Goal: Task Accomplishment & Management: Complete application form

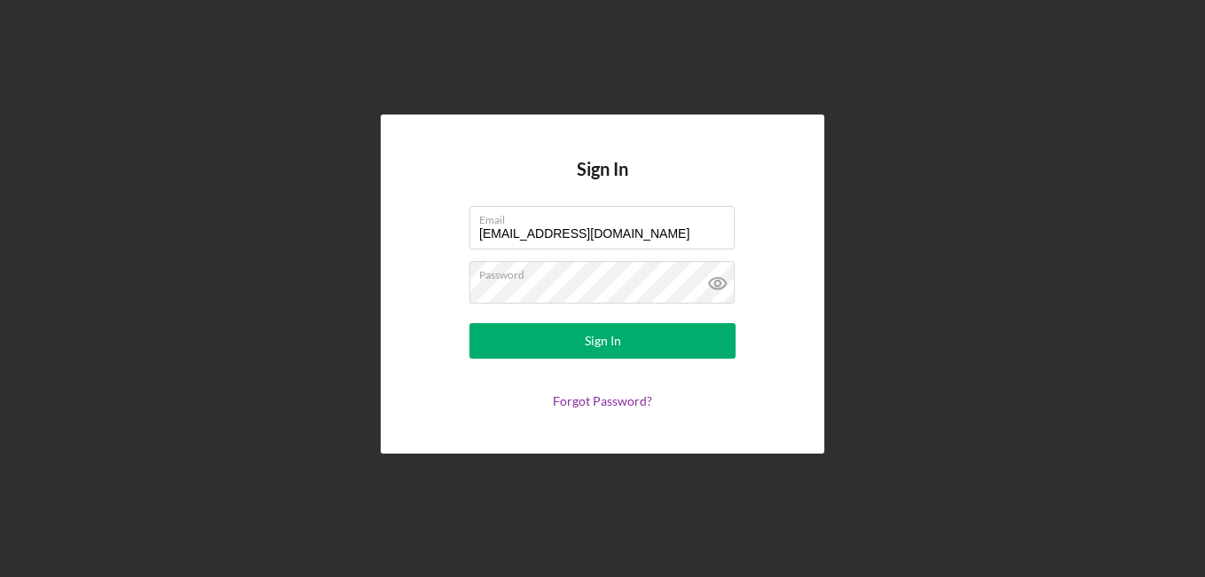
drag, startPoint x: 642, startPoint y: 240, endPoint x: 122, endPoint y: 233, distance: 520.2
click at [122, 233] on div "Sign In Email [EMAIL_ADDRESS][DOMAIN_NAME] Password Sign In Forgot Password?" at bounding box center [603, 284] width 1188 height 568
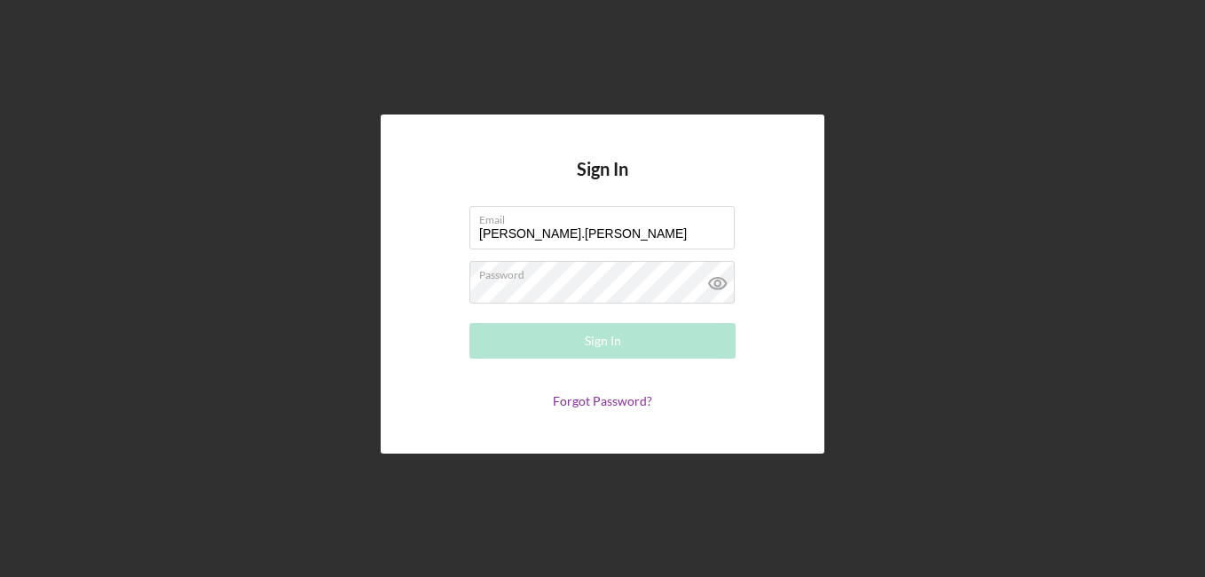
type input "[PERSON_NAME][EMAIL_ADDRESS][PERSON_NAME][DOMAIN_NAME]"
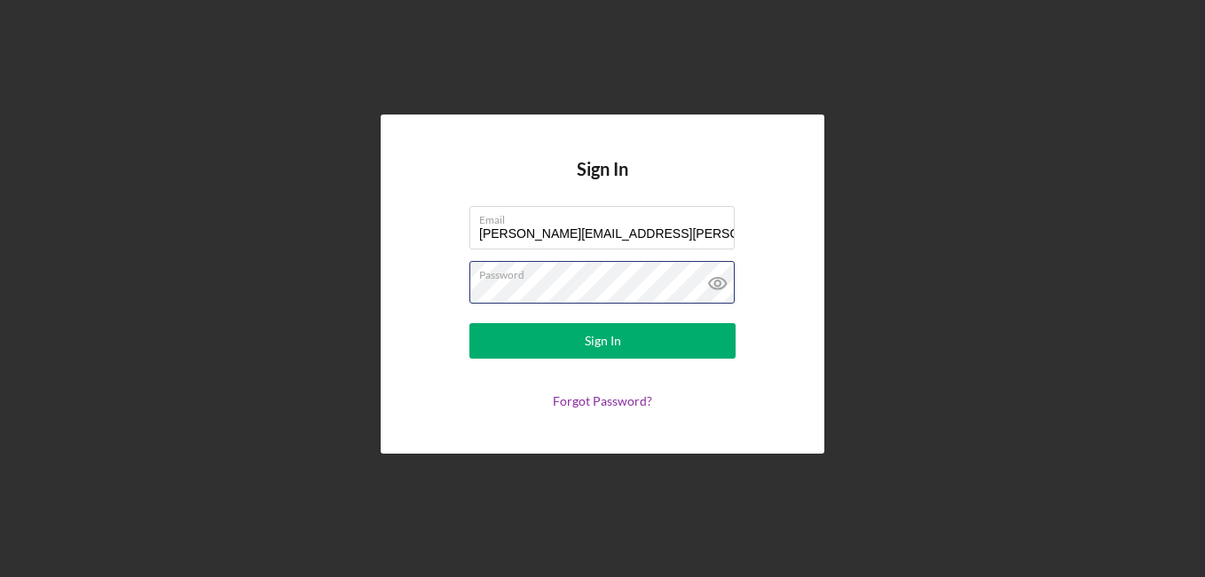
click at [470, 323] on button "Sign In" at bounding box center [603, 341] width 266 height 36
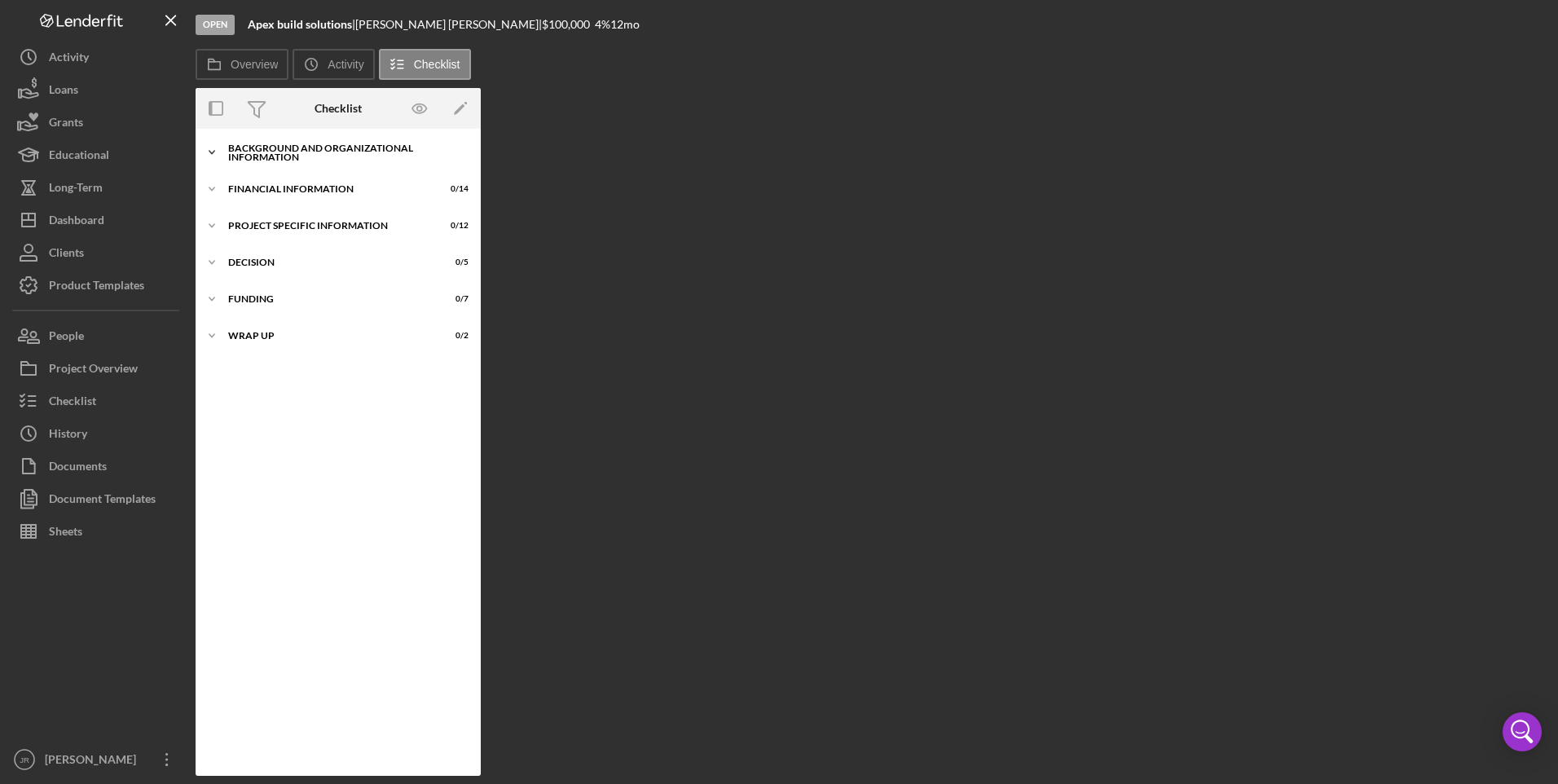
click at [316, 146] on div "Background and Organizational Information" at bounding box center [344, 152] width 232 height 18
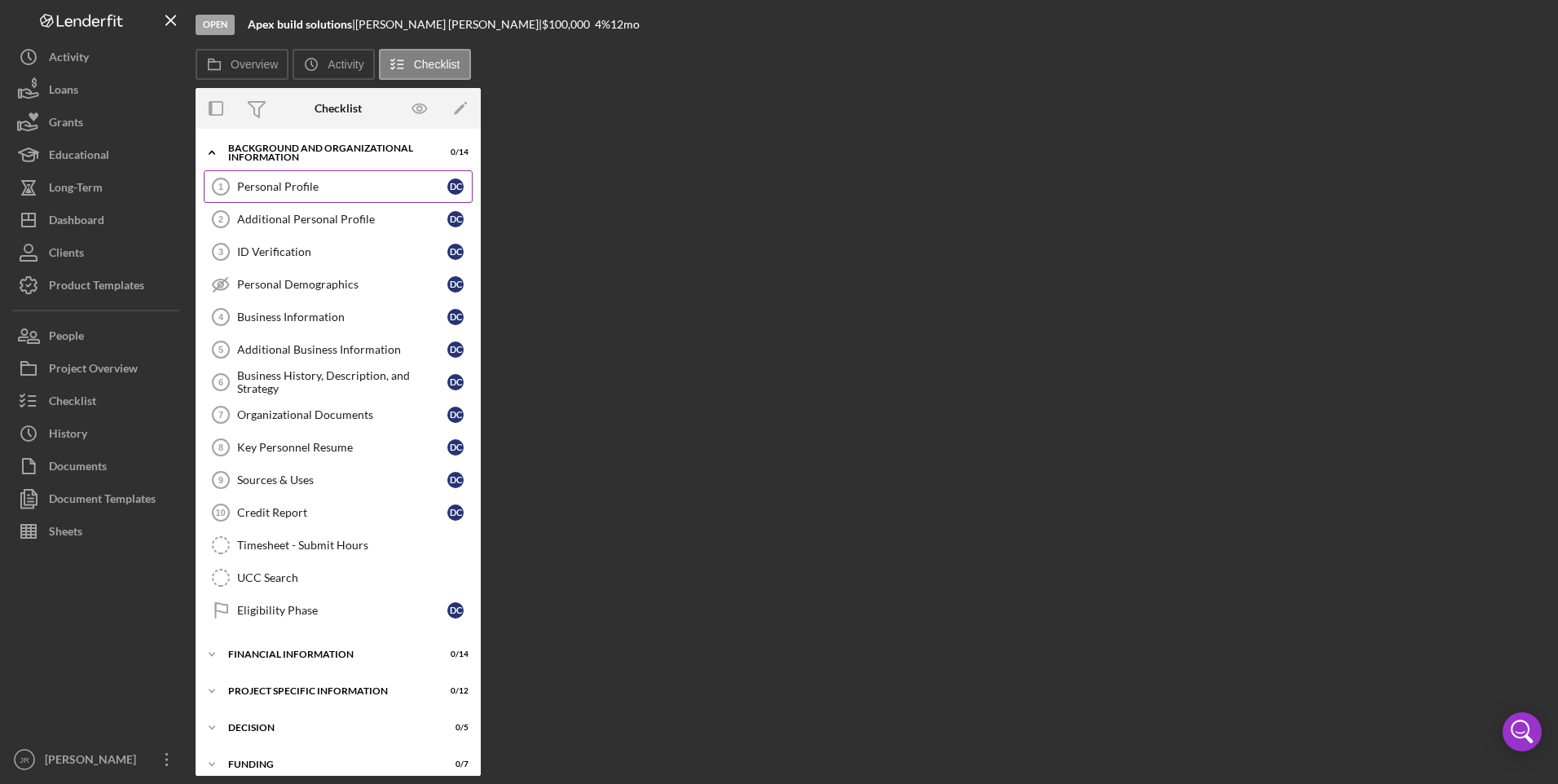
click at [292, 188] on div "Personal Profile" at bounding box center [342, 186] width 210 height 13
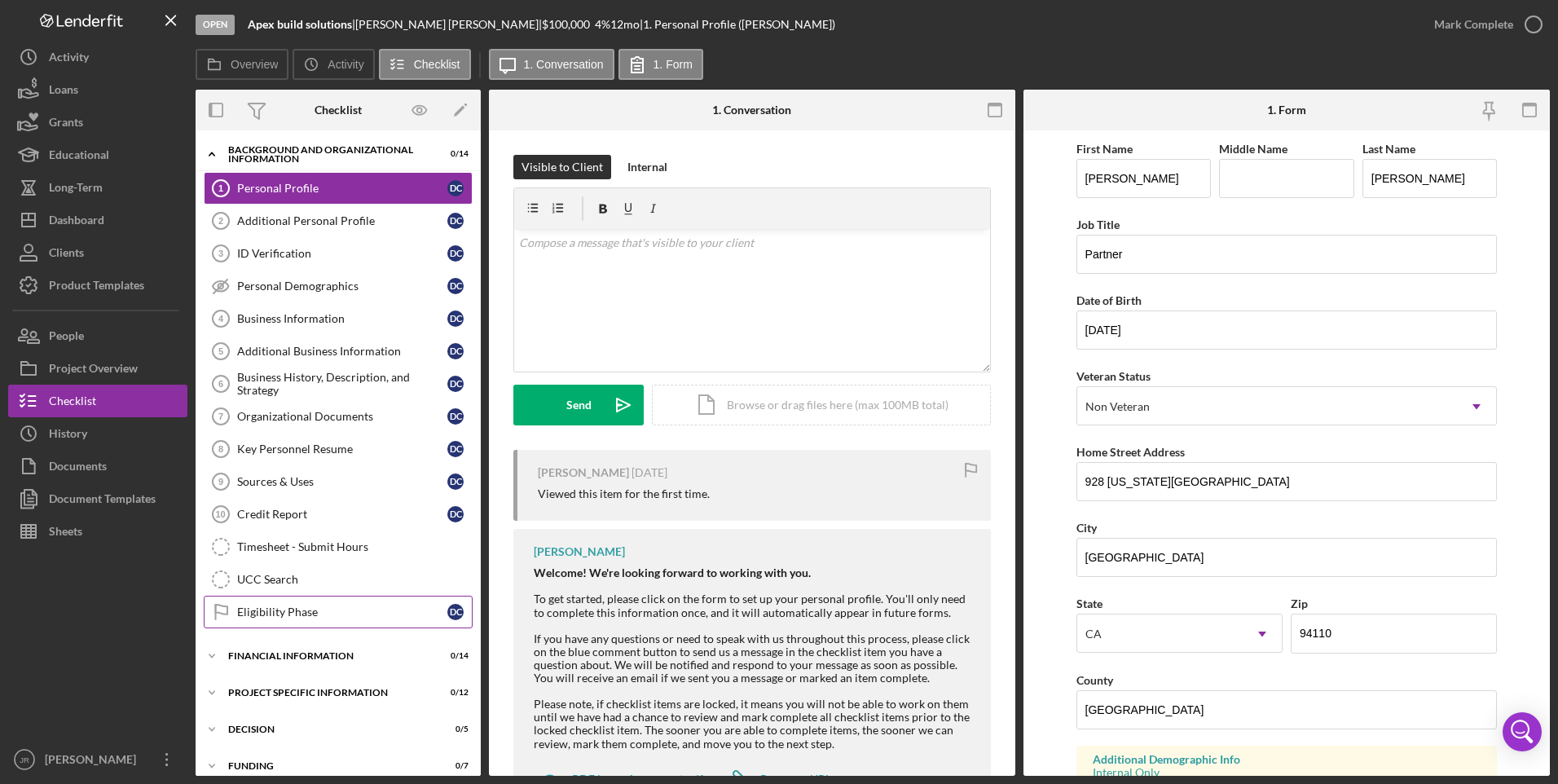
scroll to position [52, 0]
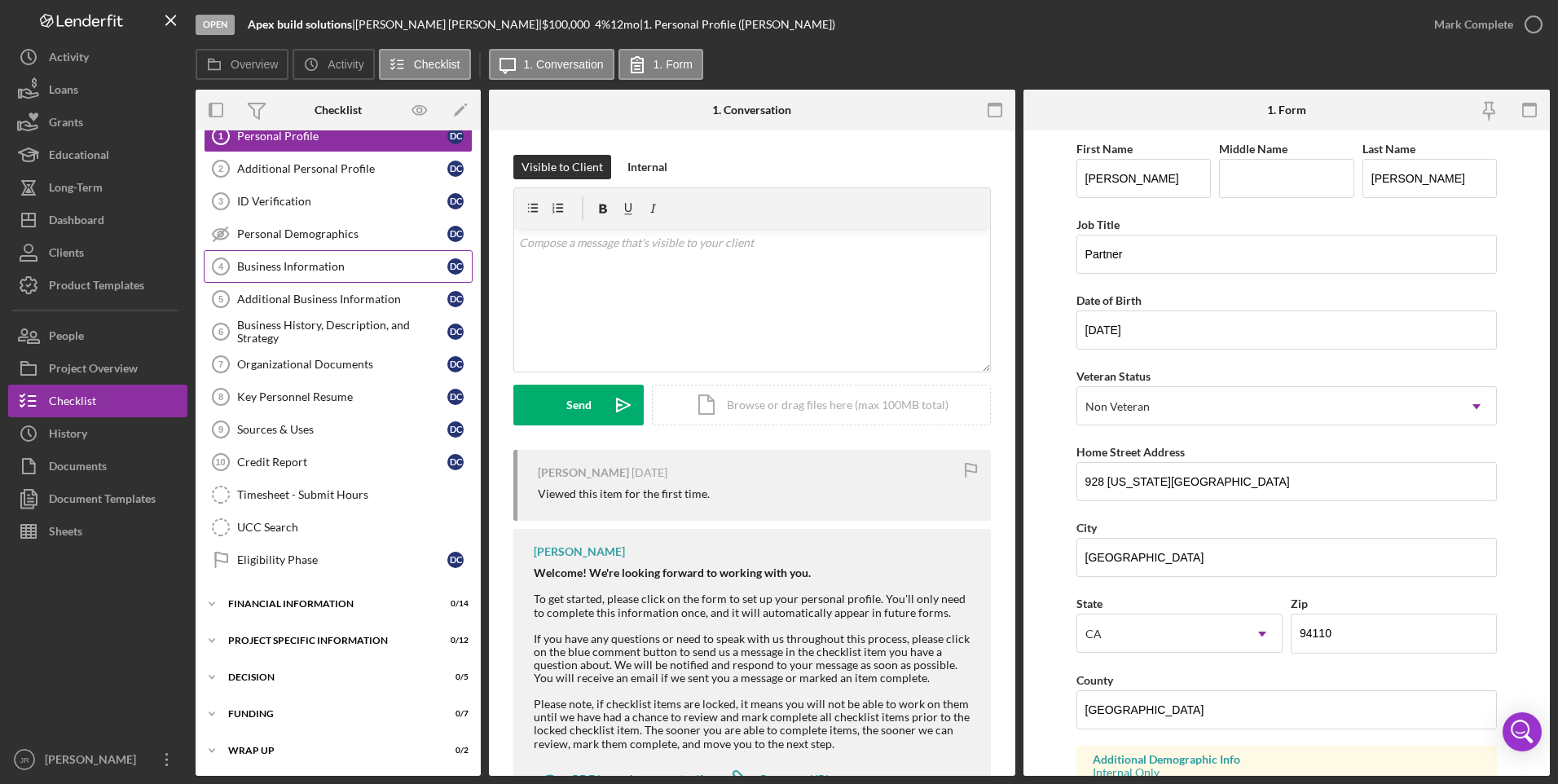
click at [304, 265] on div "Business Information" at bounding box center [342, 266] width 210 height 13
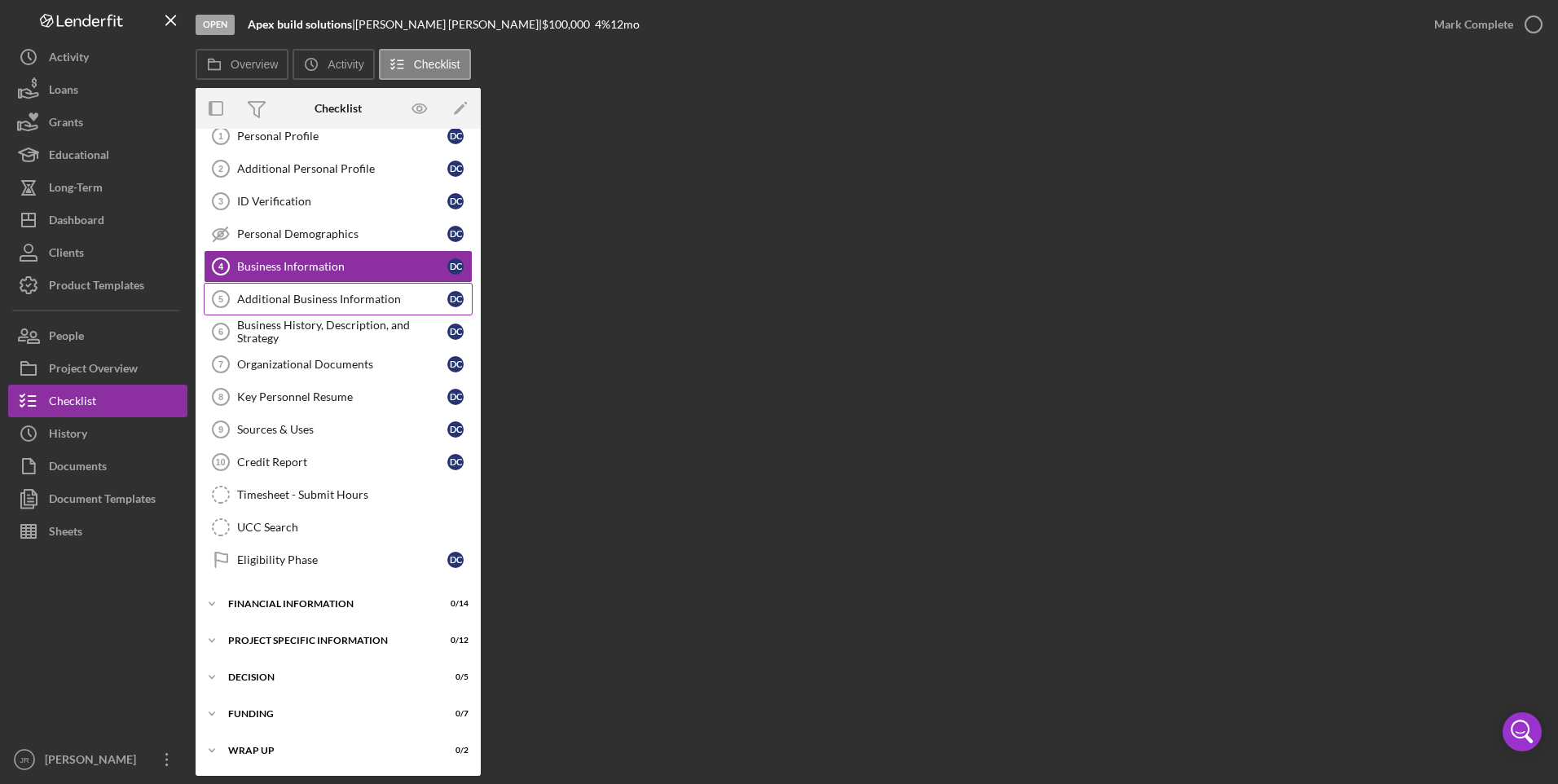
scroll to position [52, 0]
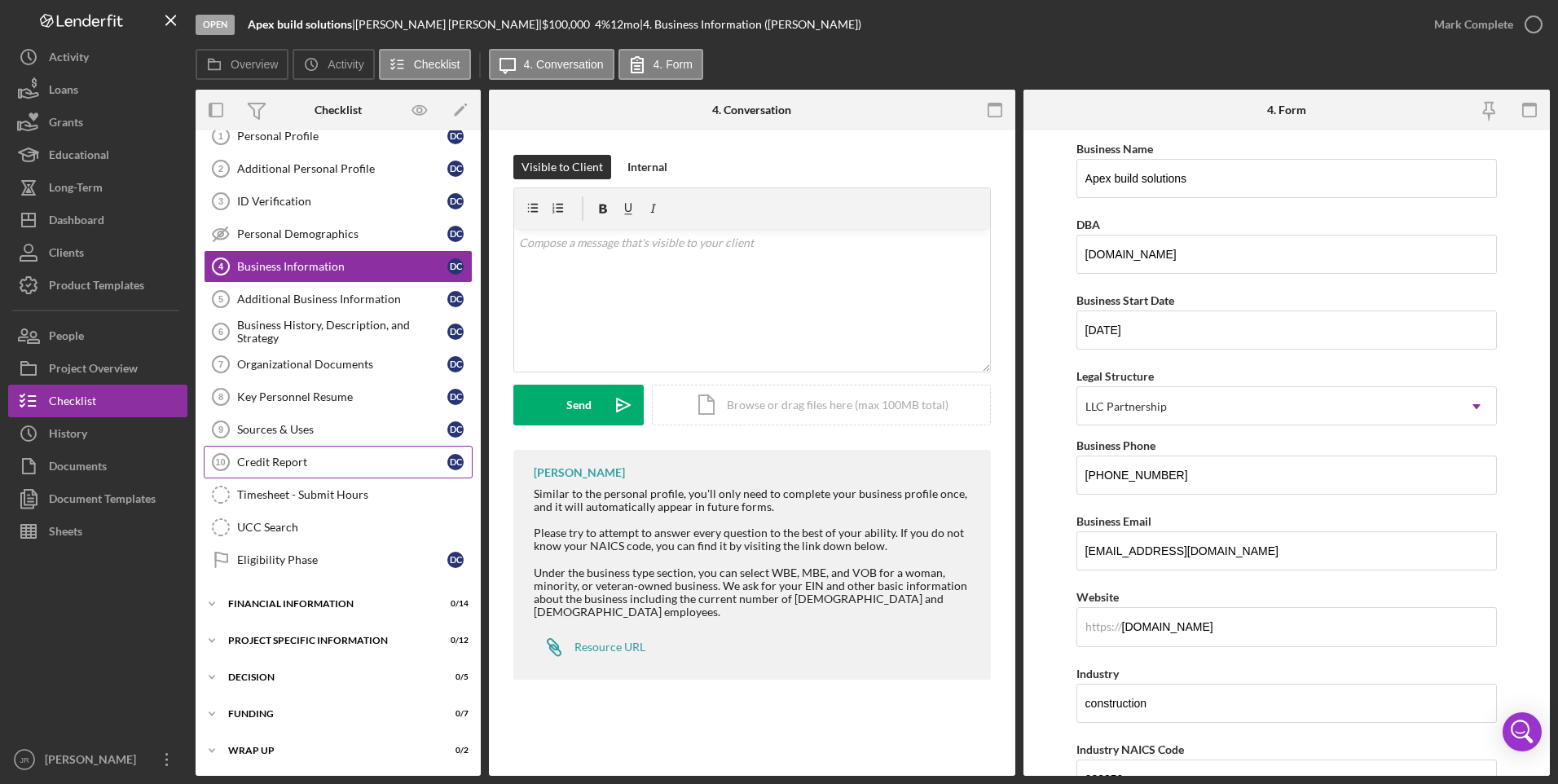
click at [295, 472] on link "Credit Report 10 Credit Report D C" at bounding box center [338, 463] width 269 height 33
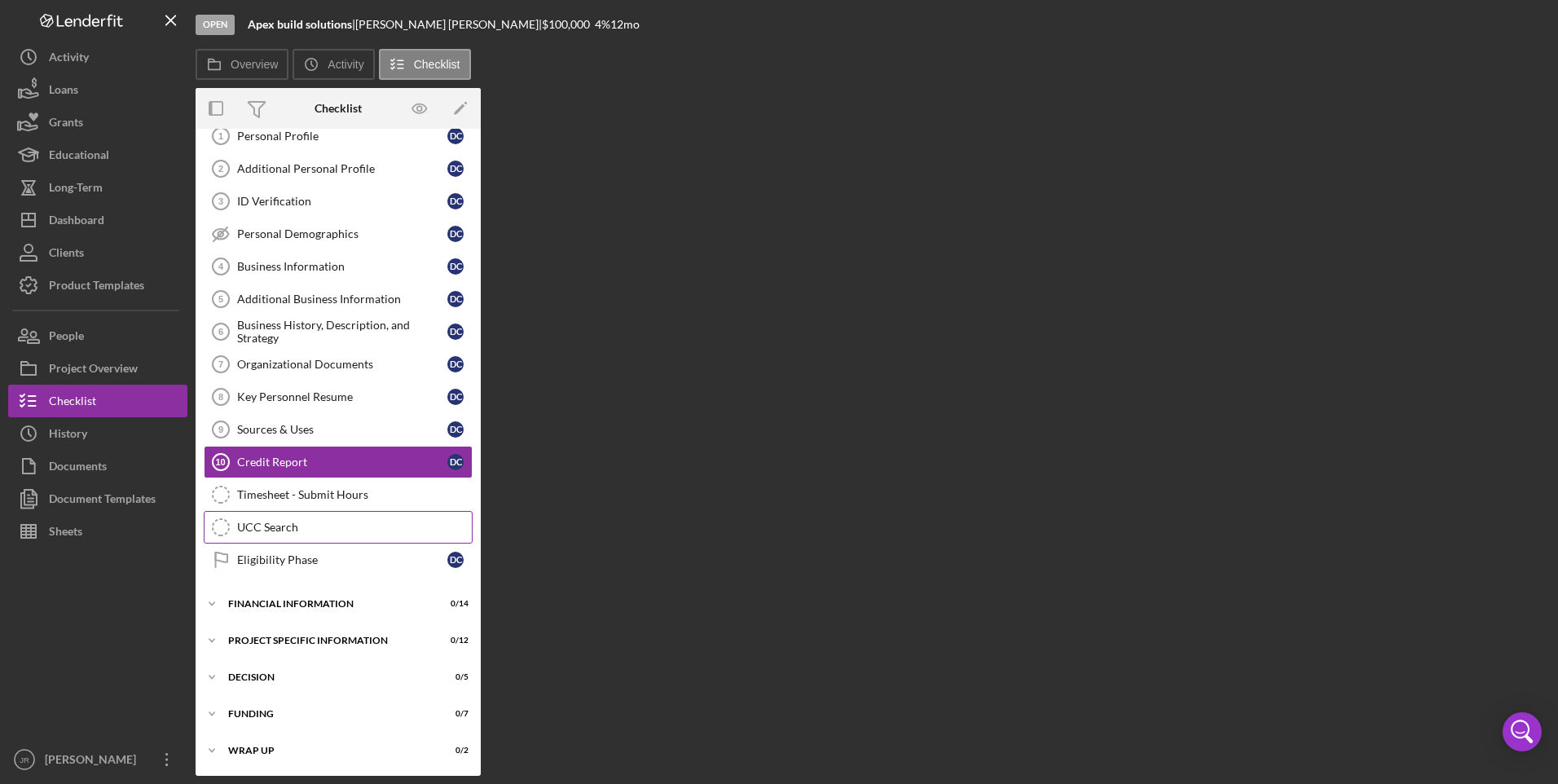
scroll to position [52, 0]
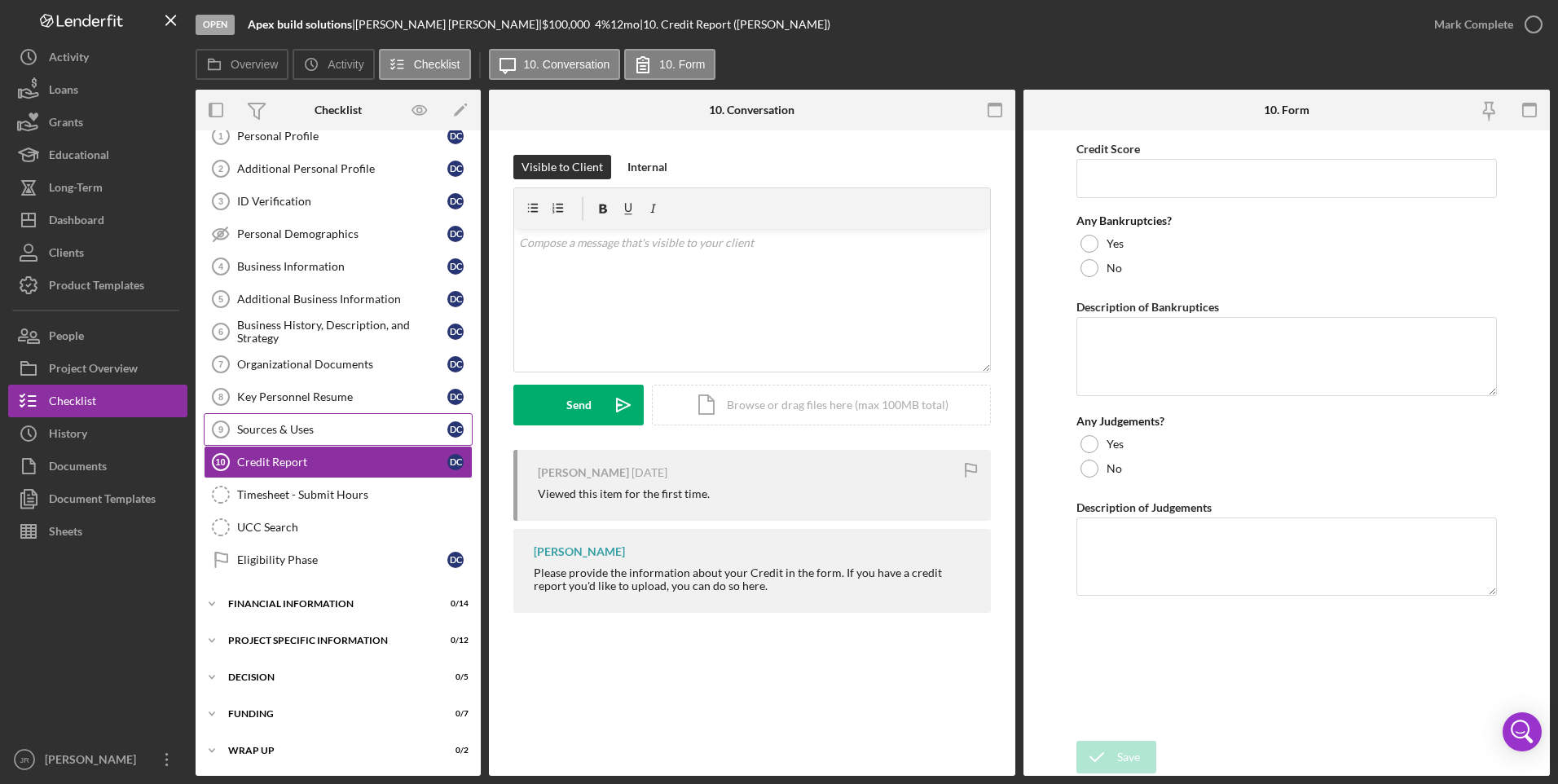
click at [269, 428] on div "Sources & Uses" at bounding box center [342, 430] width 210 height 13
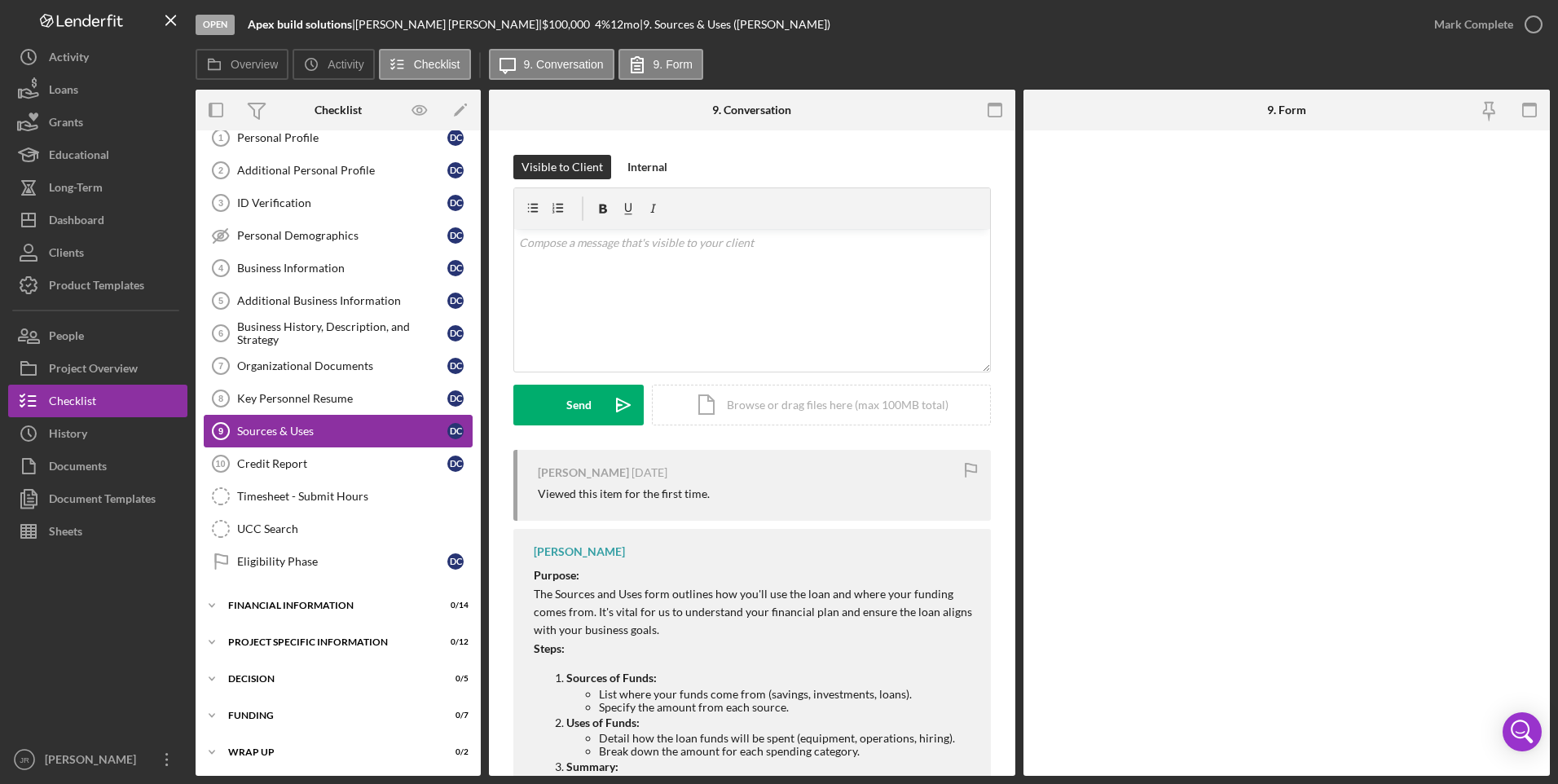
scroll to position [52, 0]
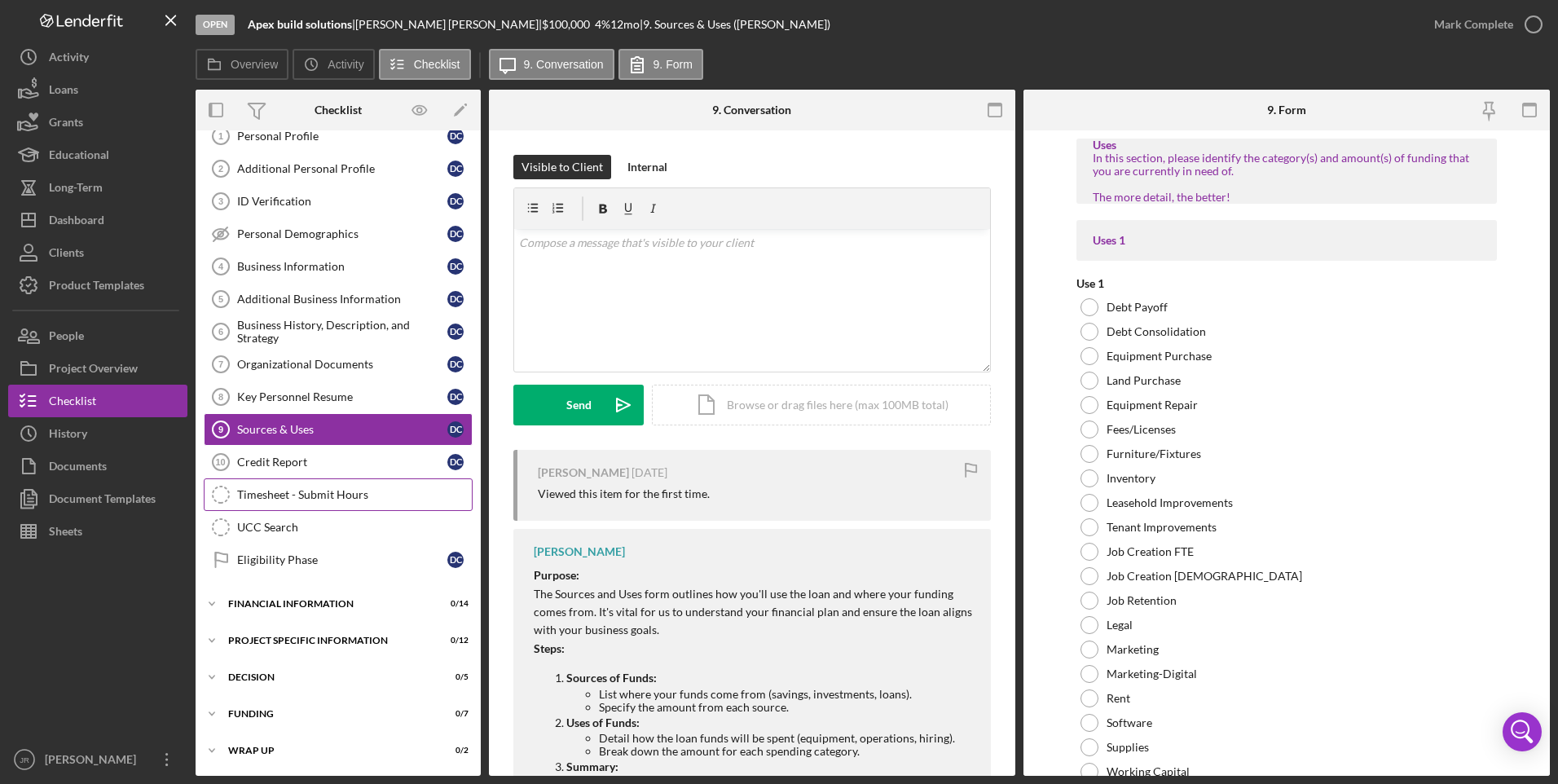
click at [308, 504] on link "Timesheet - Submit Hours Timesheet - Submit Hours" at bounding box center [338, 495] width 269 height 33
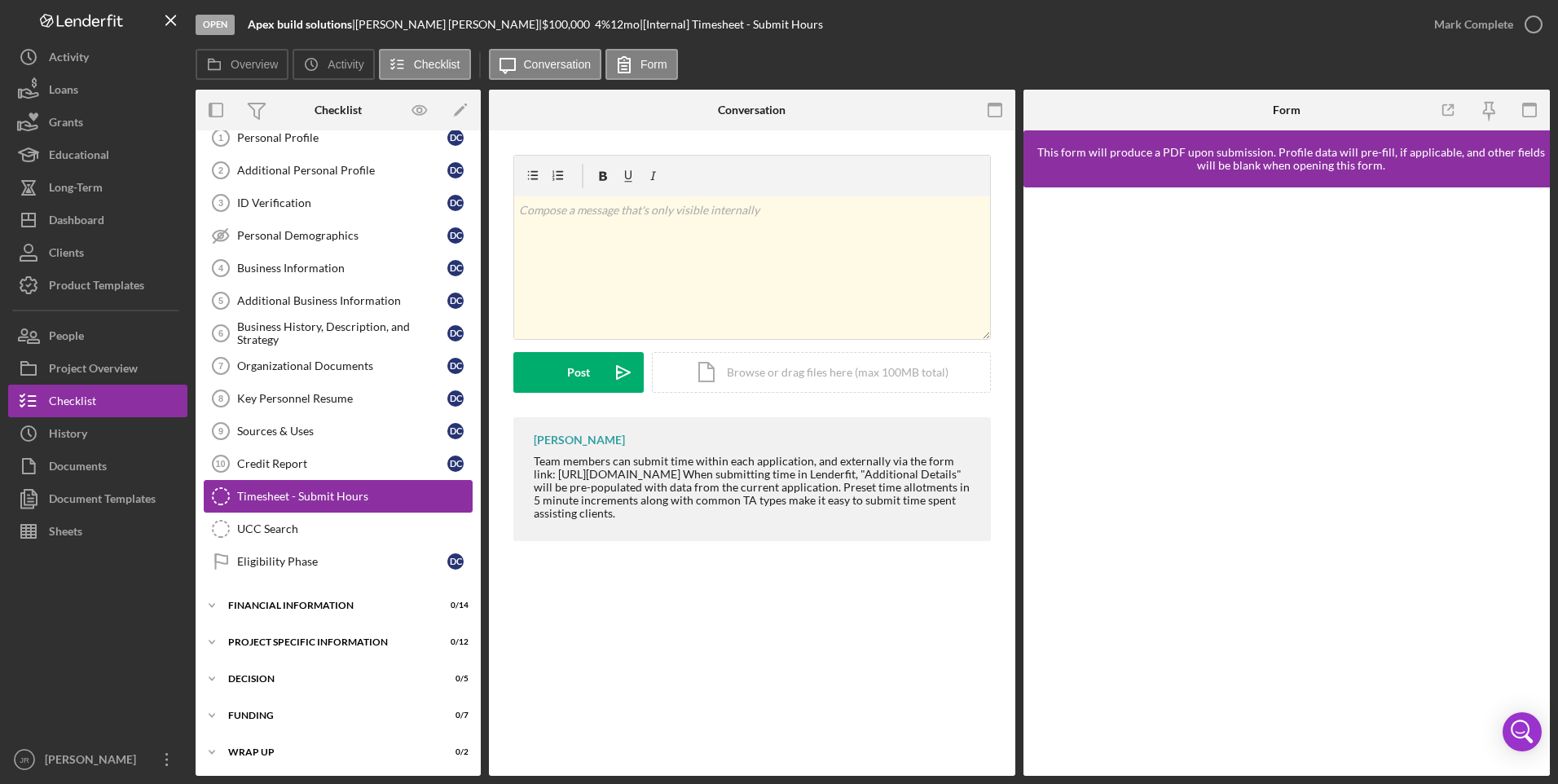
scroll to position [52, 0]
click at [267, 529] on div "UCC Search" at bounding box center [354, 527] width 235 height 13
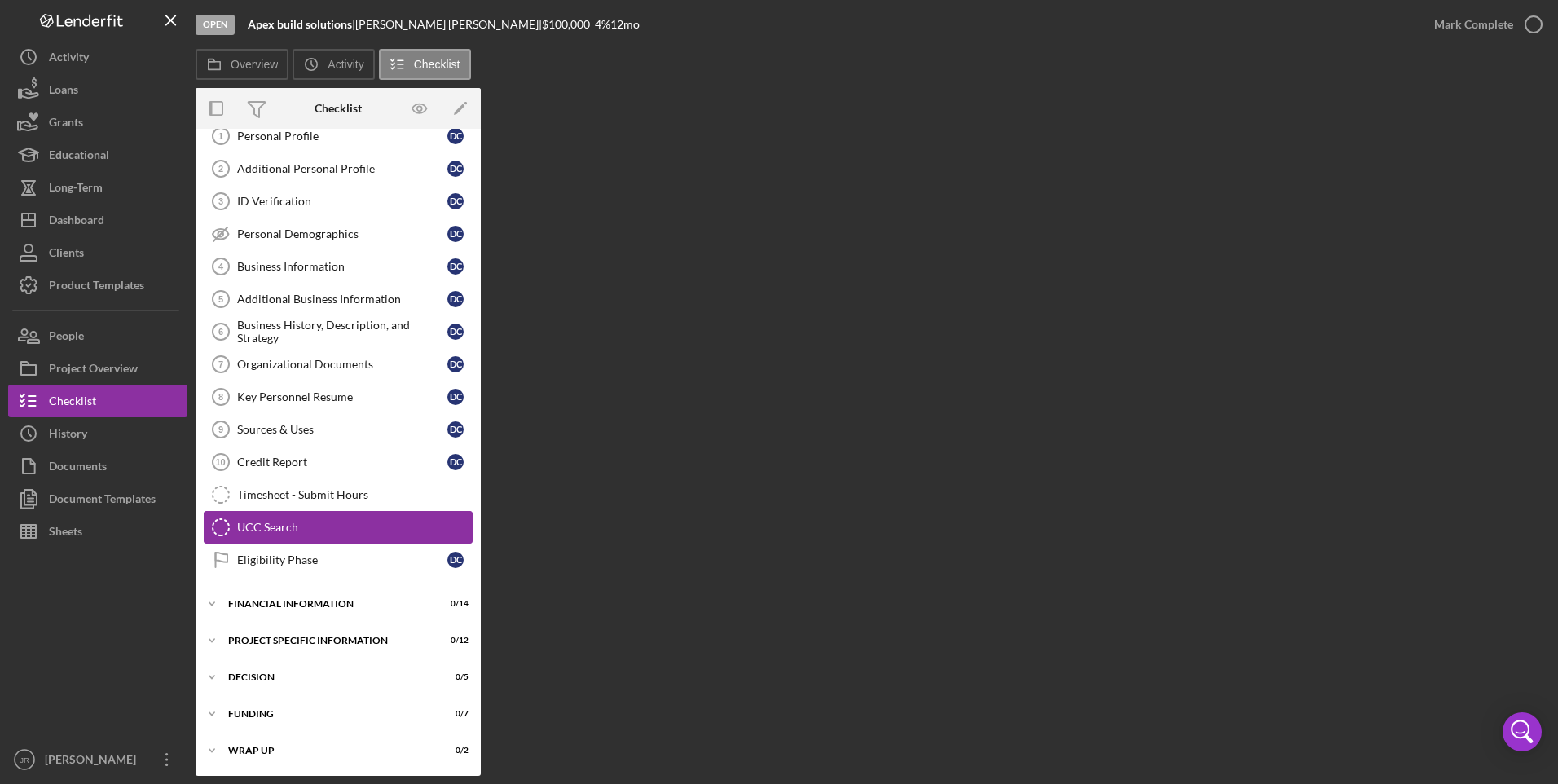
scroll to position [52, 0]
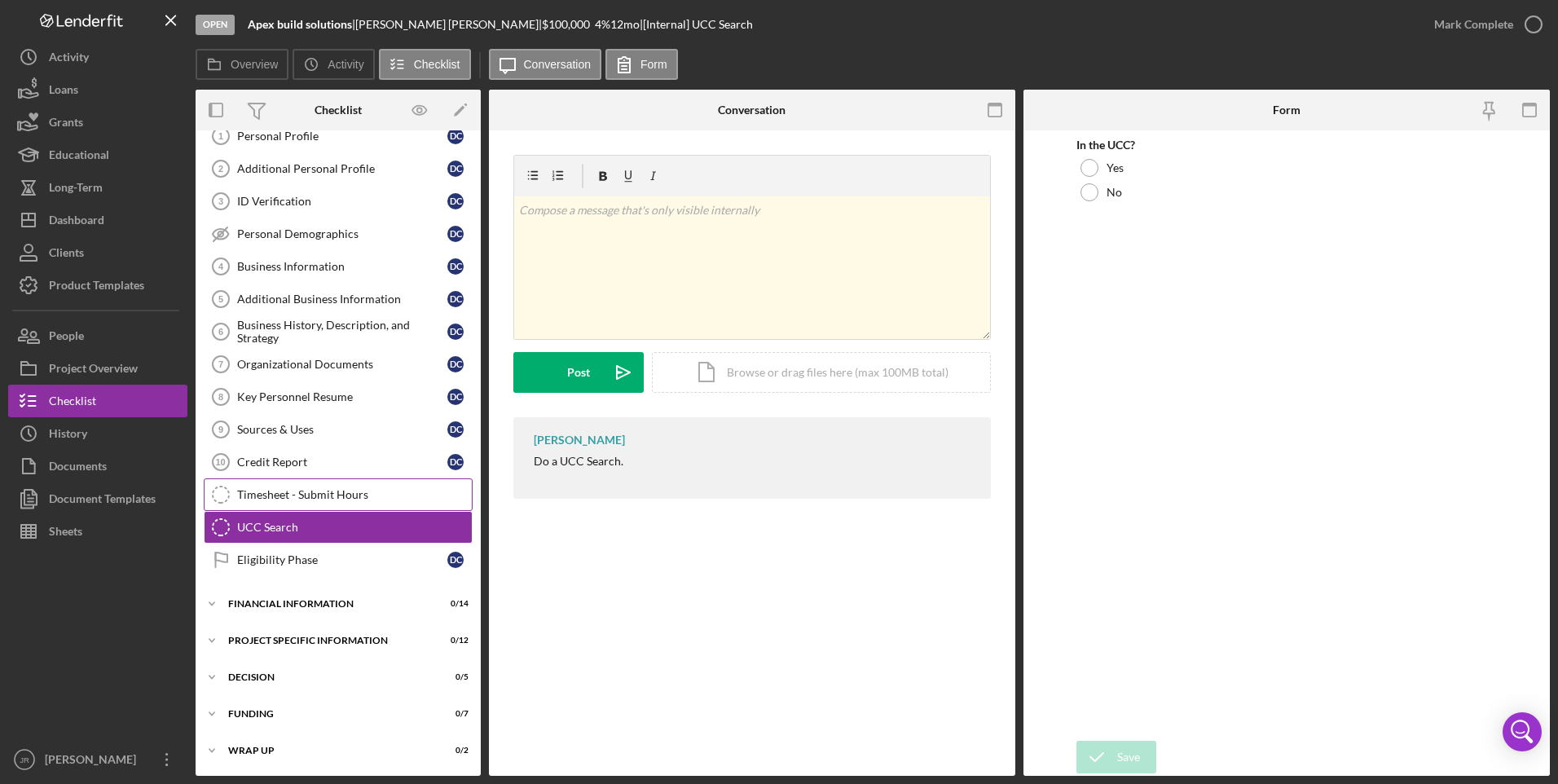
click at [331, 499] on div "Timesheet - Submit Hours" at bounding box center [354, 495] width 235 height 13
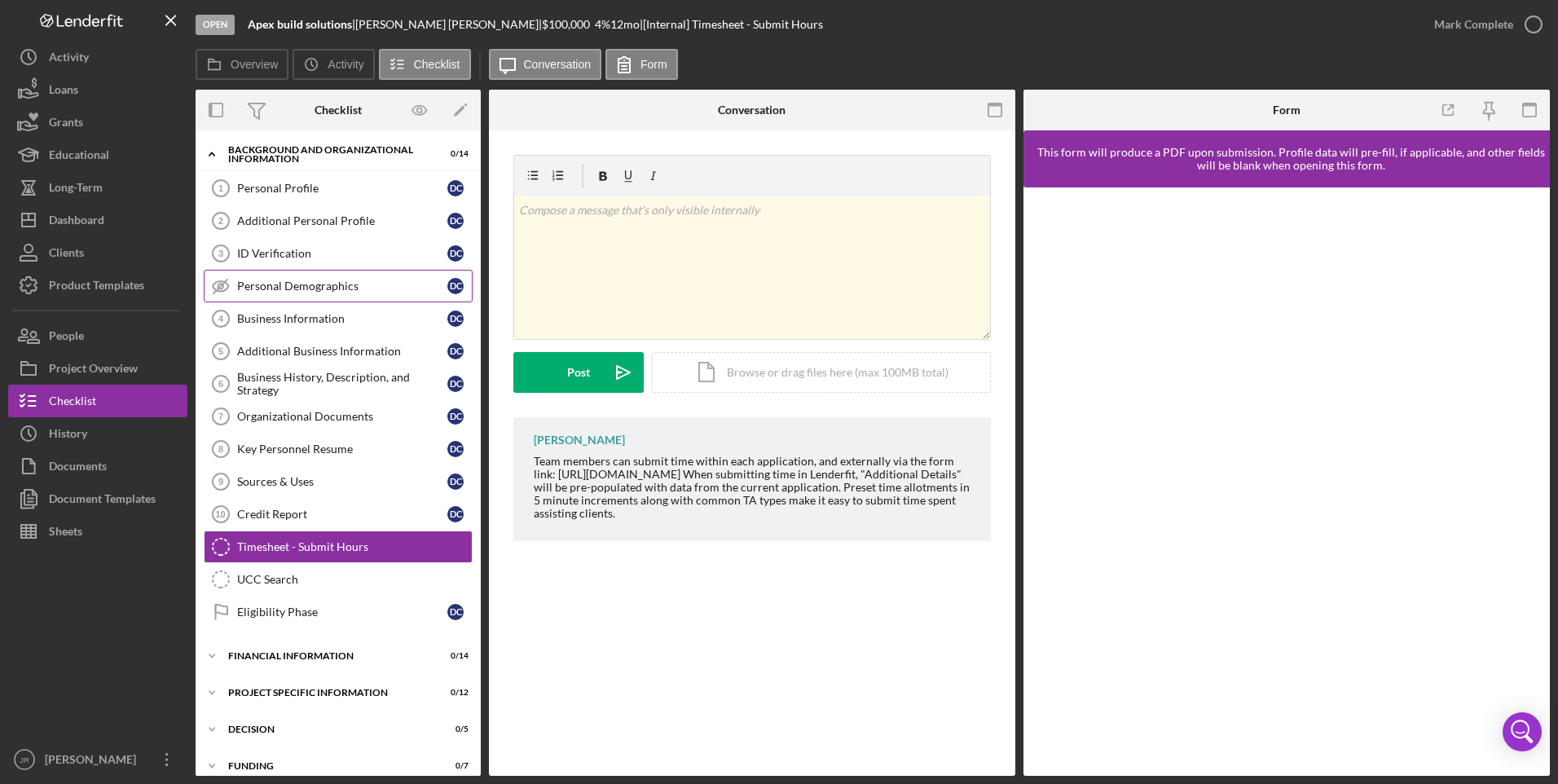
click at [299, 292] on div "Personal Demographics" at bounding box center [342, 286] width 210 height 13
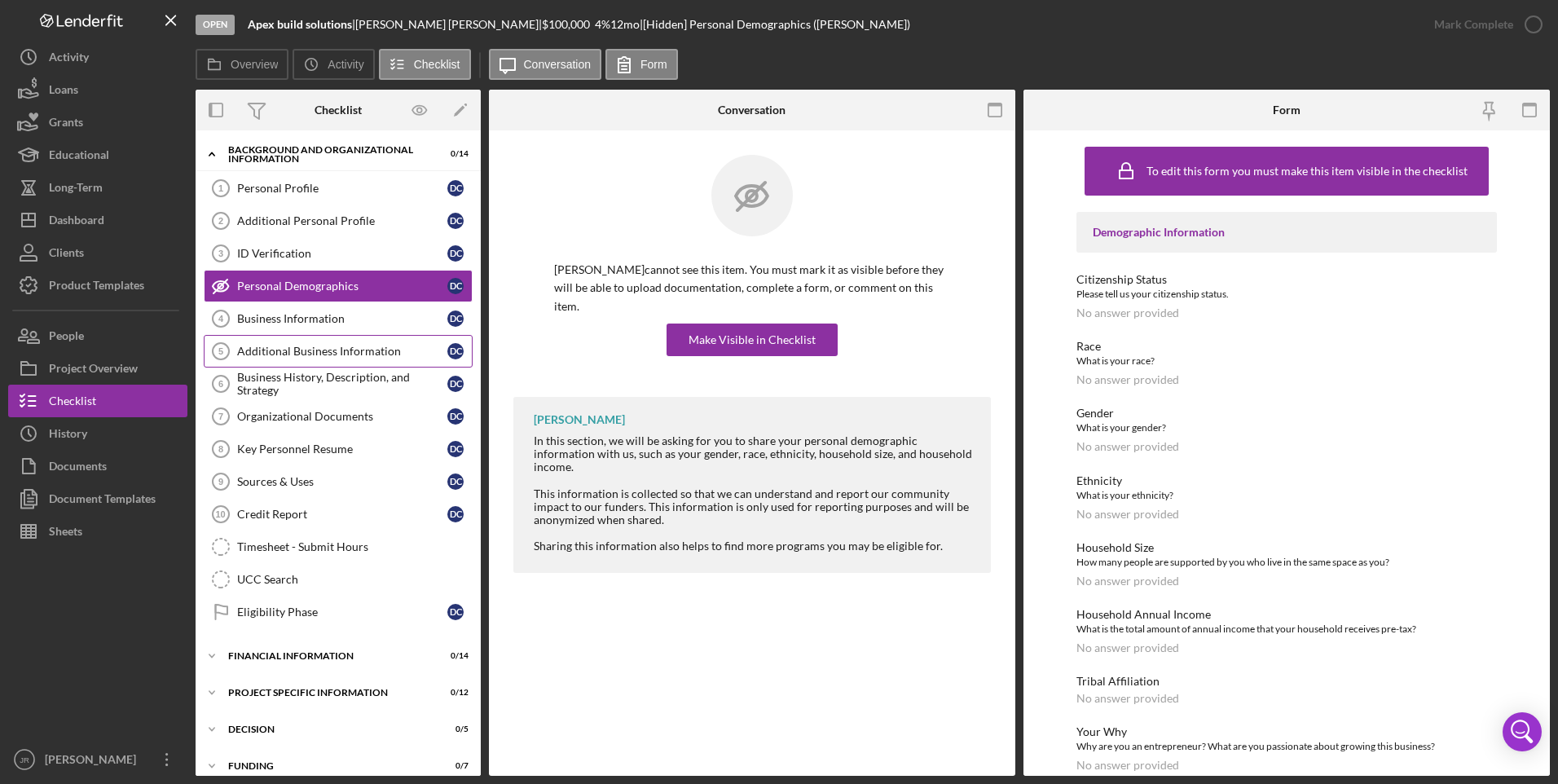
click at [309, 354] on div "Additional Business Information" at bounding box center [342, 351] width 210 height 13
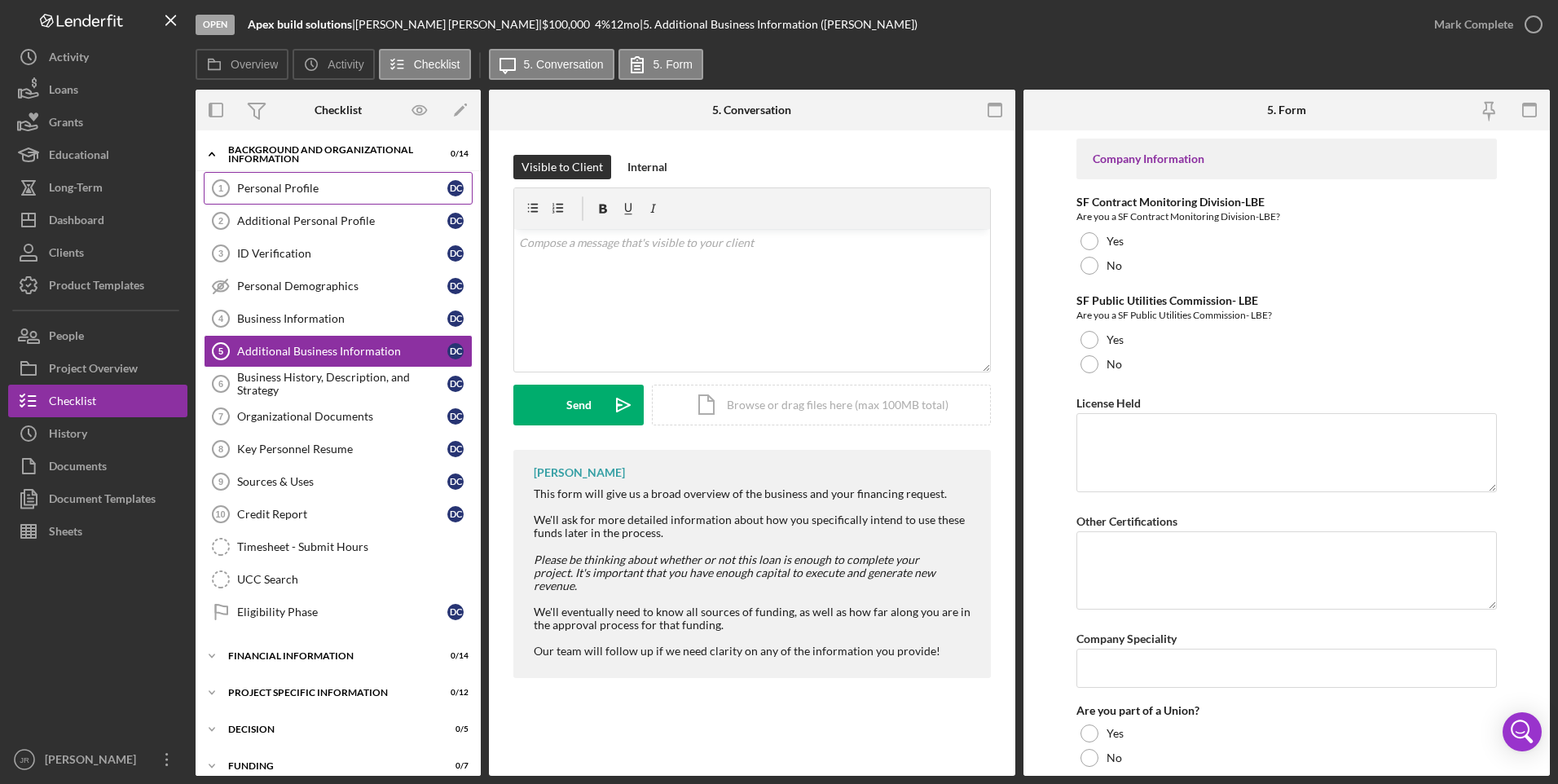
click at [297, 182] on div "Personal Profile" at bounding box center [342, 188] width 210 height 13
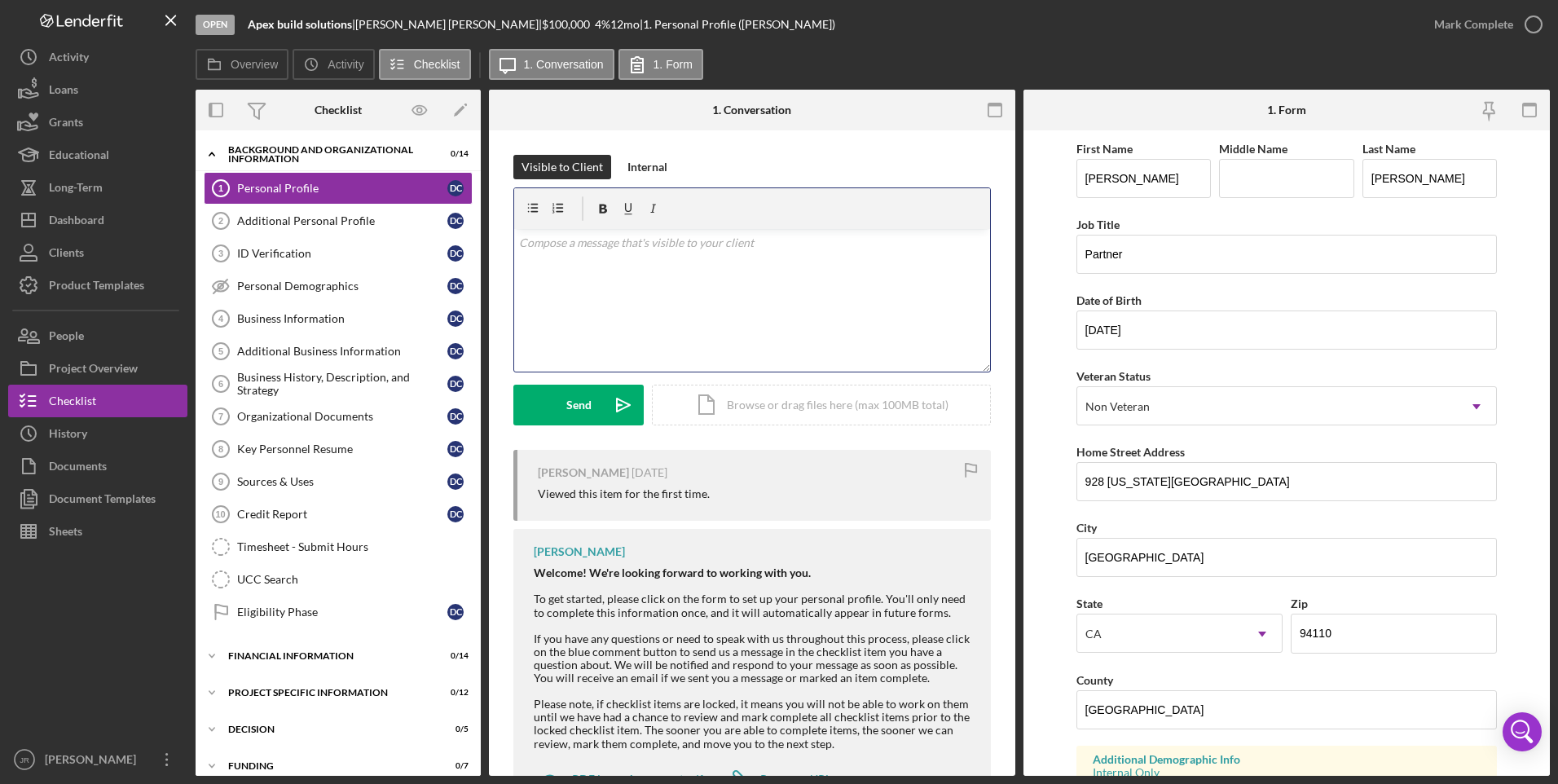
click at [668, 305] on div "v Color teal Color pink Remove color Add row above Add row below Add column bef…" at bounding box center [752, 299] width 476 height 142
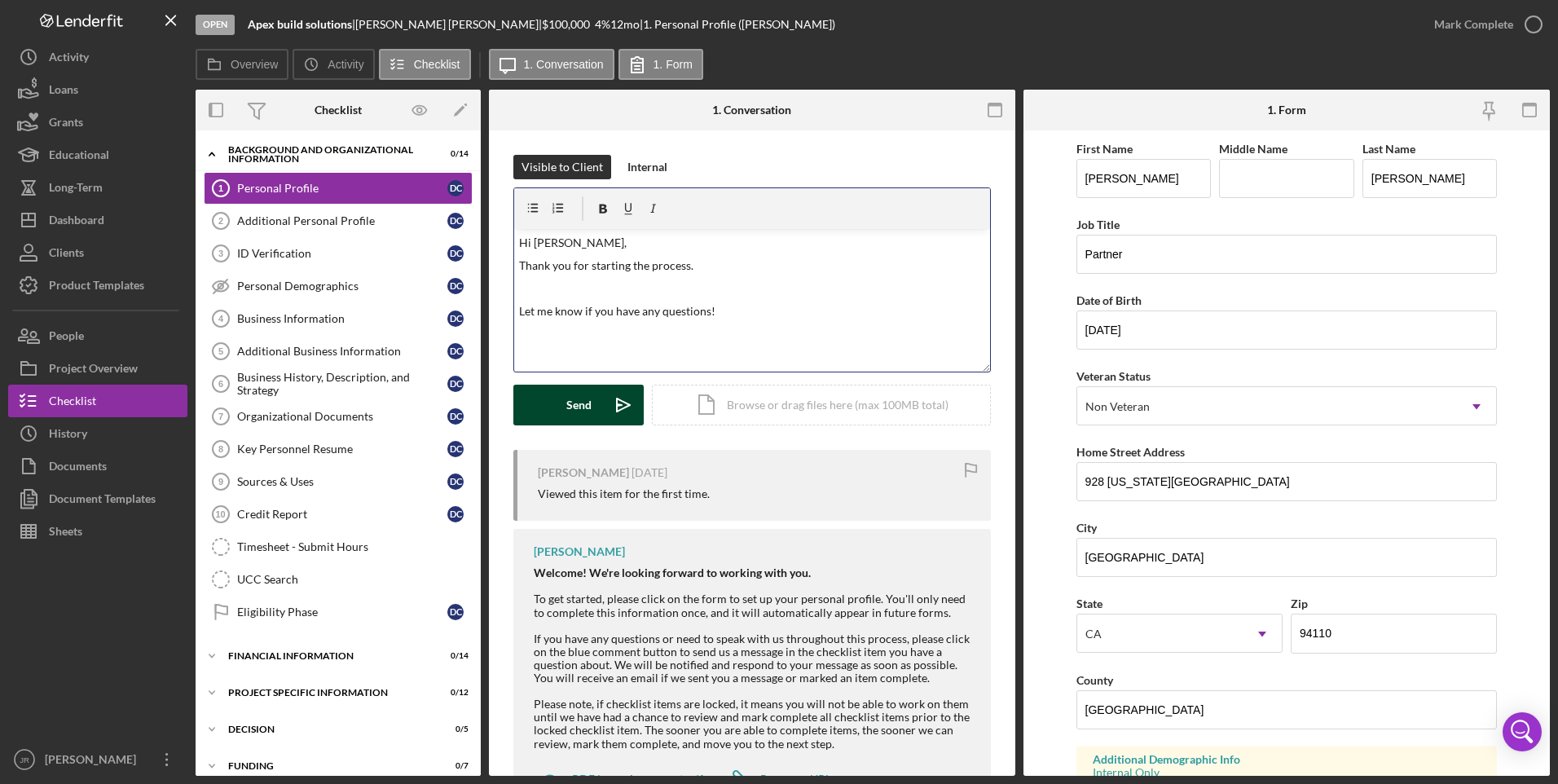
click at [566, 409] on div "Send" at bounding box center [579, 405] width 26 height 40
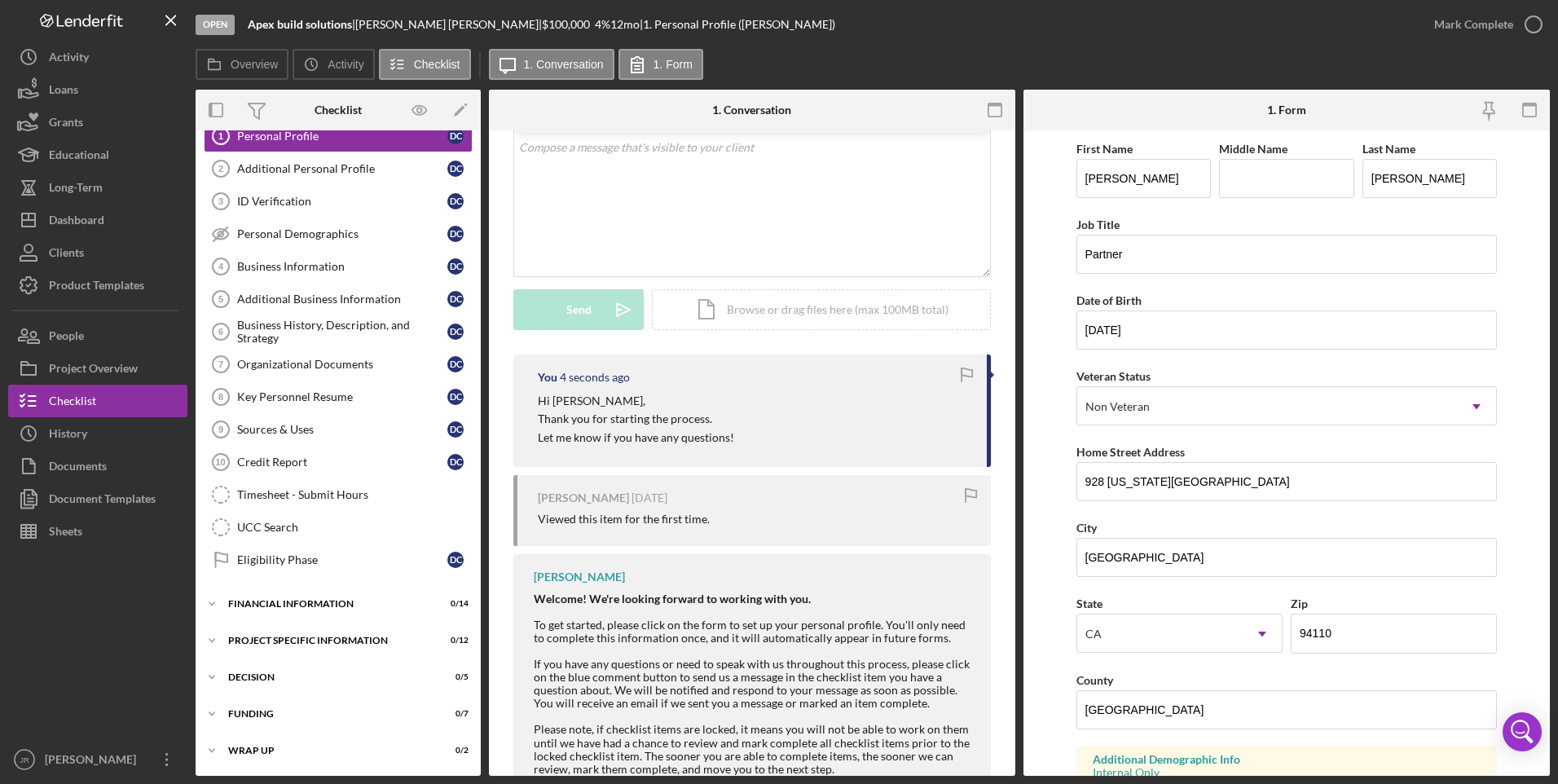
scroll to position [189, 0]
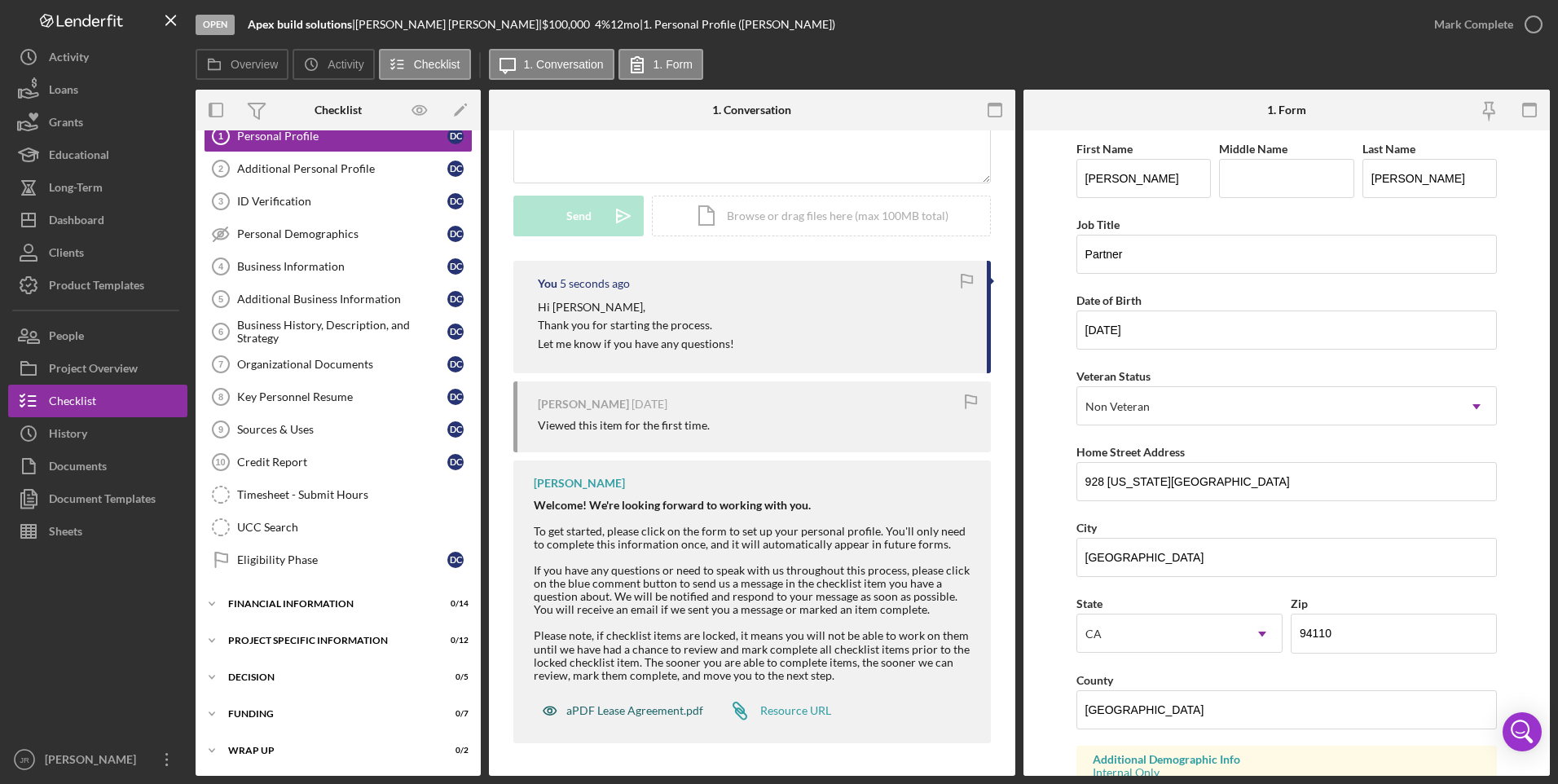
click at [667, 529] on div "aPDF Lease Agreement.pdf" at bounding box center [634, 711] width 137 height 13
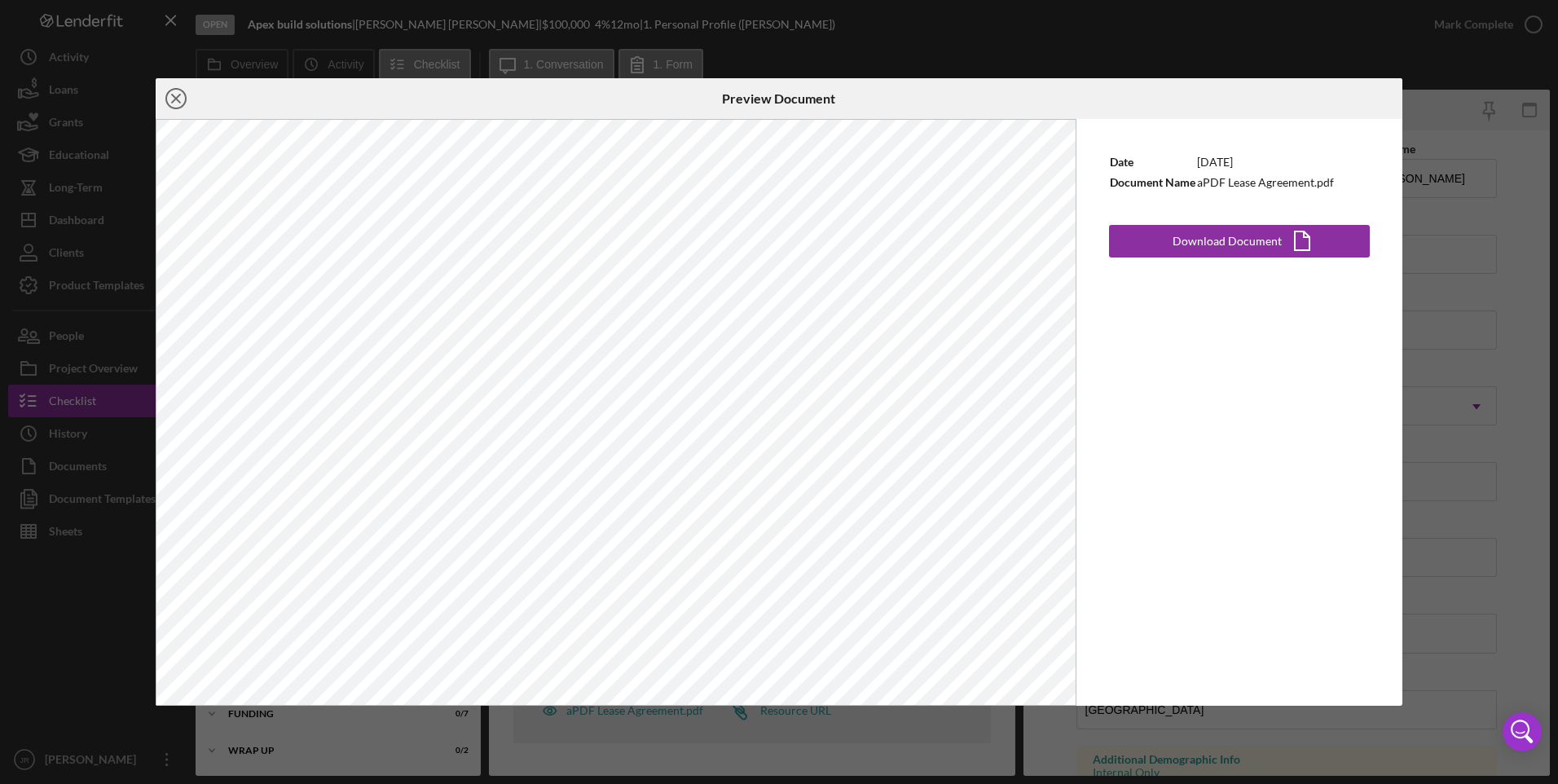
click at [185, 103] on icon "Icon/Close" at bounding box center [176, 98] width 40 height 40
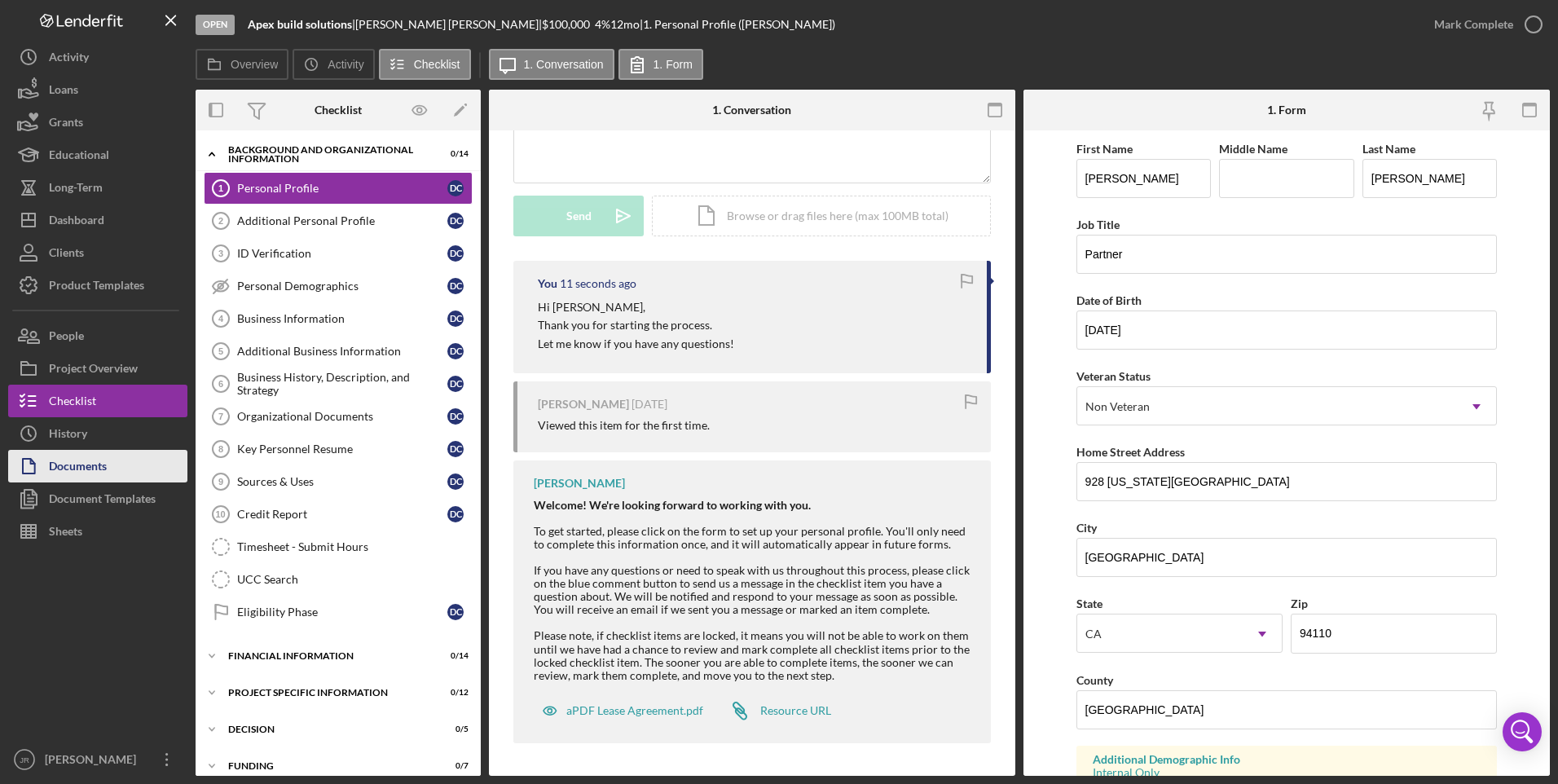
click at [76, 464] on div "Documents" at bounding box center [77, 468] width 58 height 37
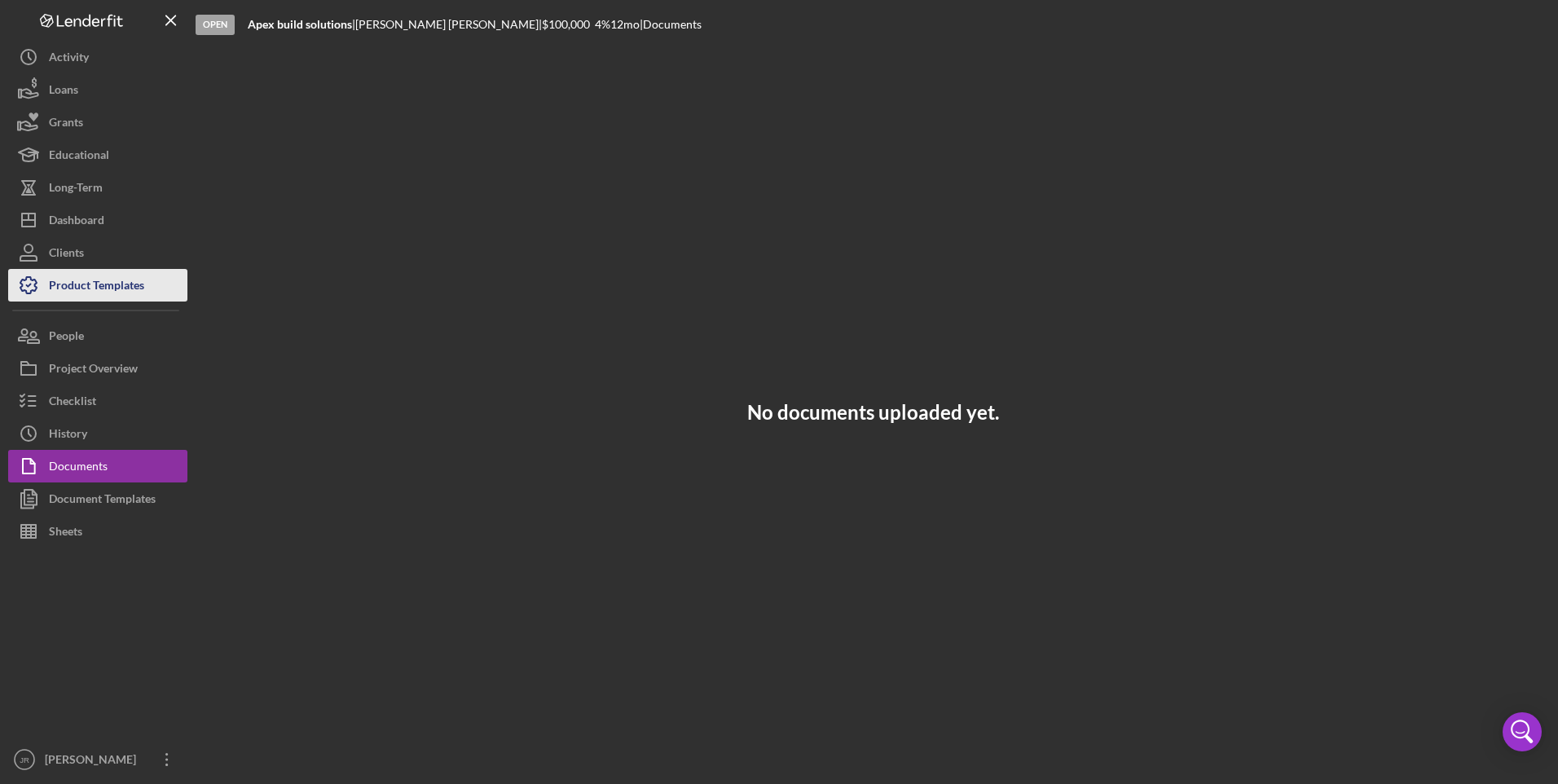
click at [104, 288] on div "Product Templates" at bounding box center [96, 287] width 95 height 37
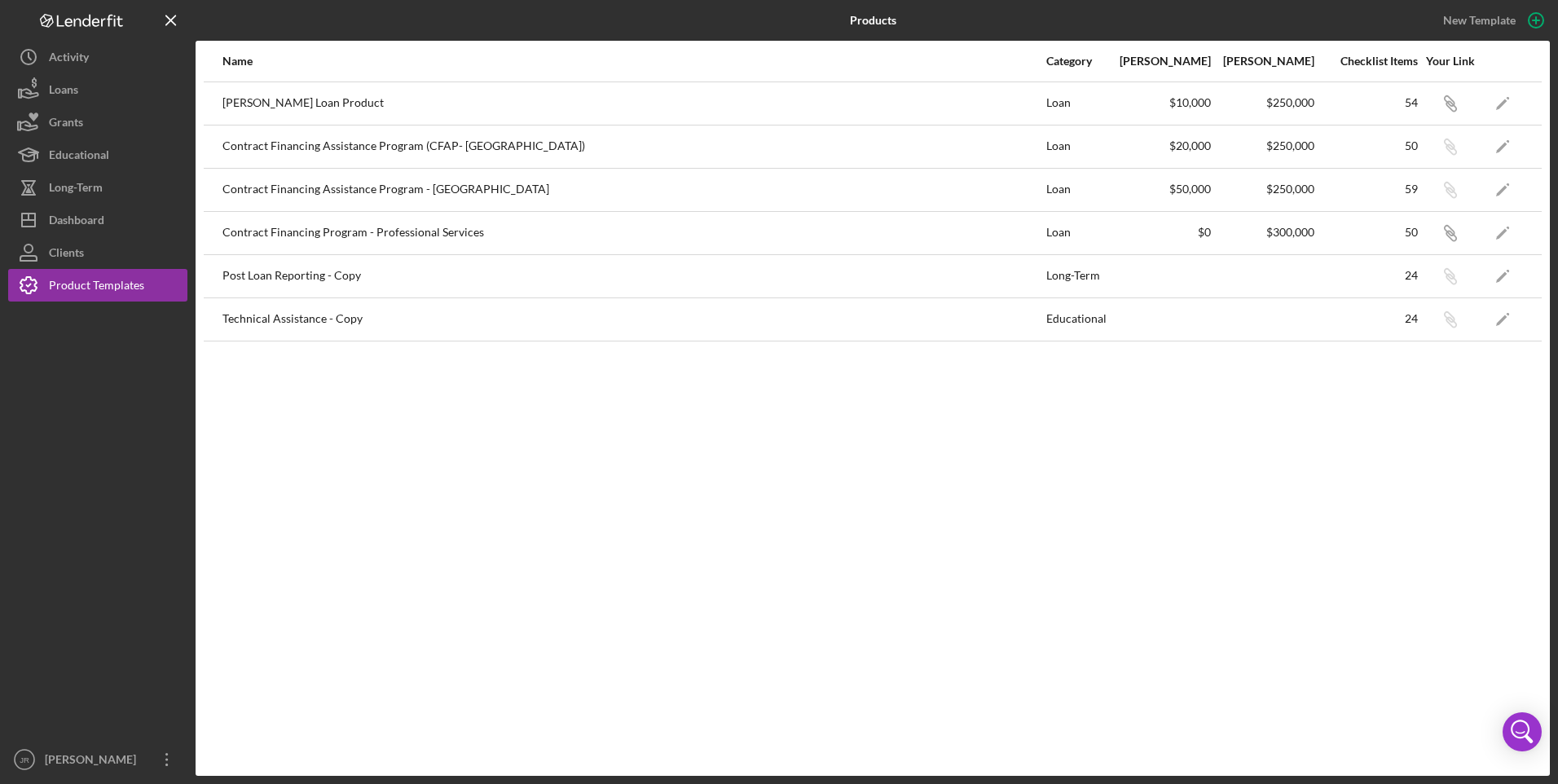
click at [1105, 97] on link "Icon/Edit" at bounding box center [1503, 104] width 40 height 40
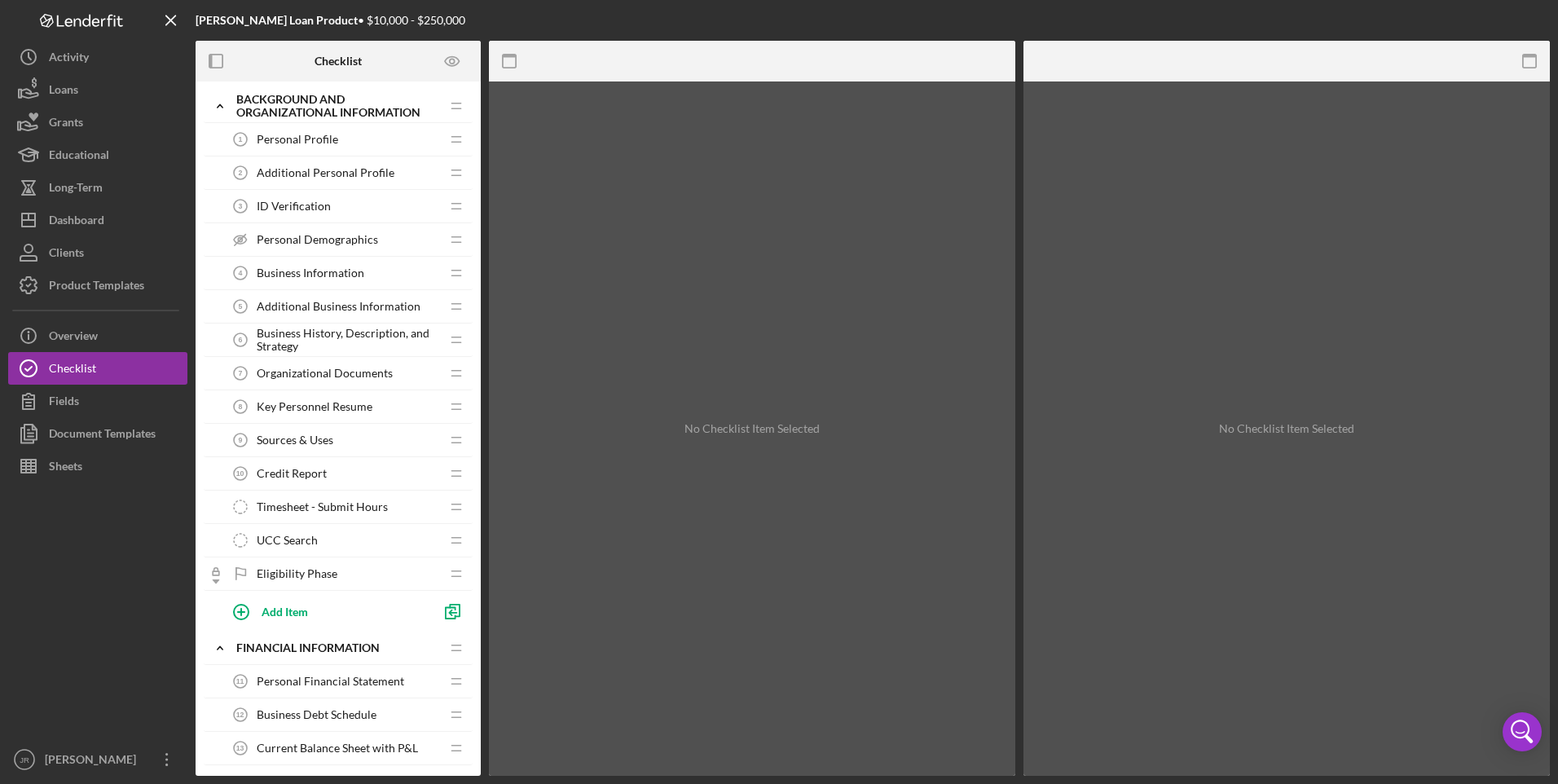
click at [351, 140] on div "Personal Profile 1 Personal Profile" at bounding box center [331, 140] width 216 height 33
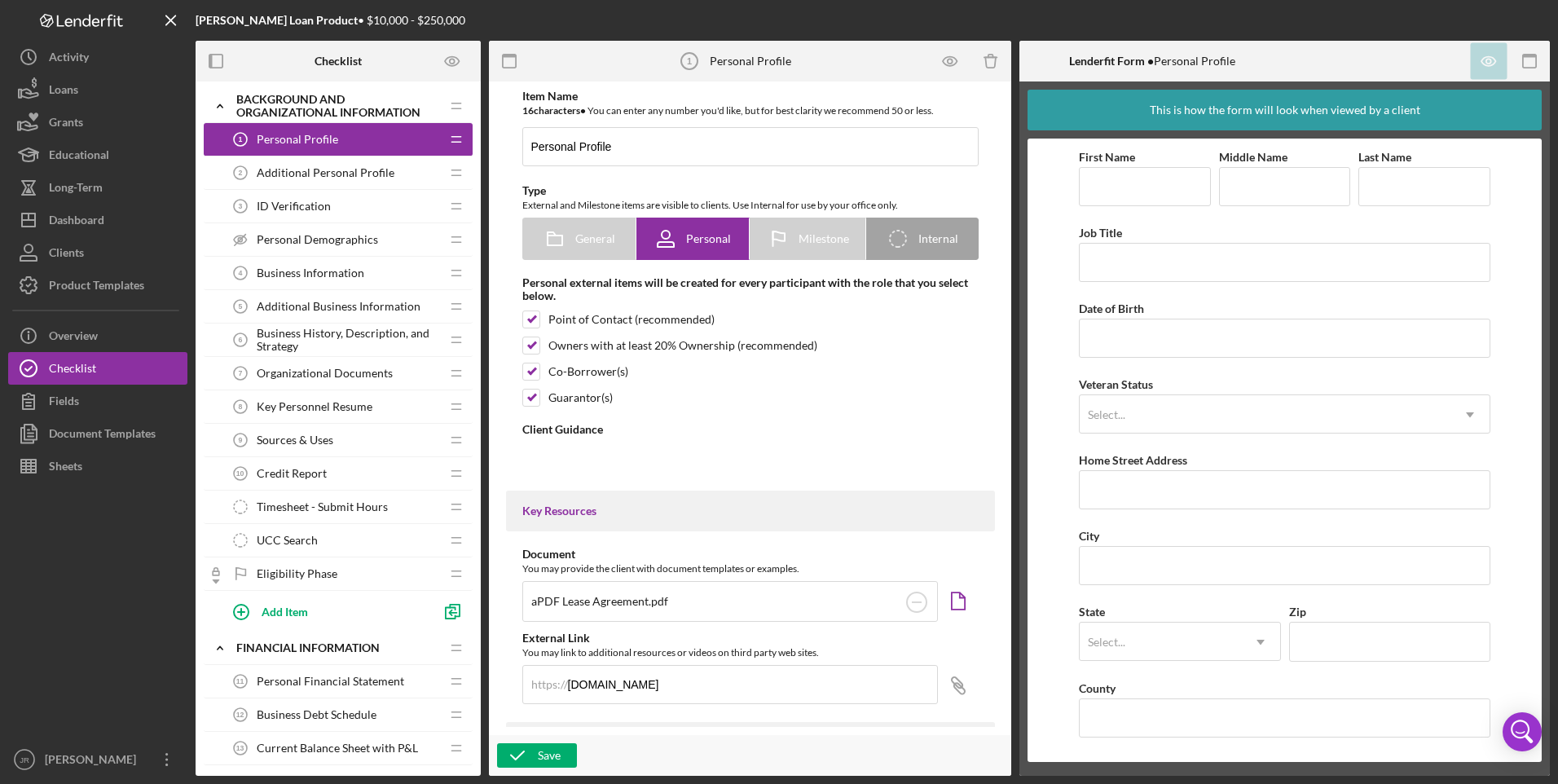
type textarea "<div><strong>Welcome! We're looking forward to working with you.</strong><br><b…"
type textarea "<div>Thanks for knocking out your personal profile within our application platf…"
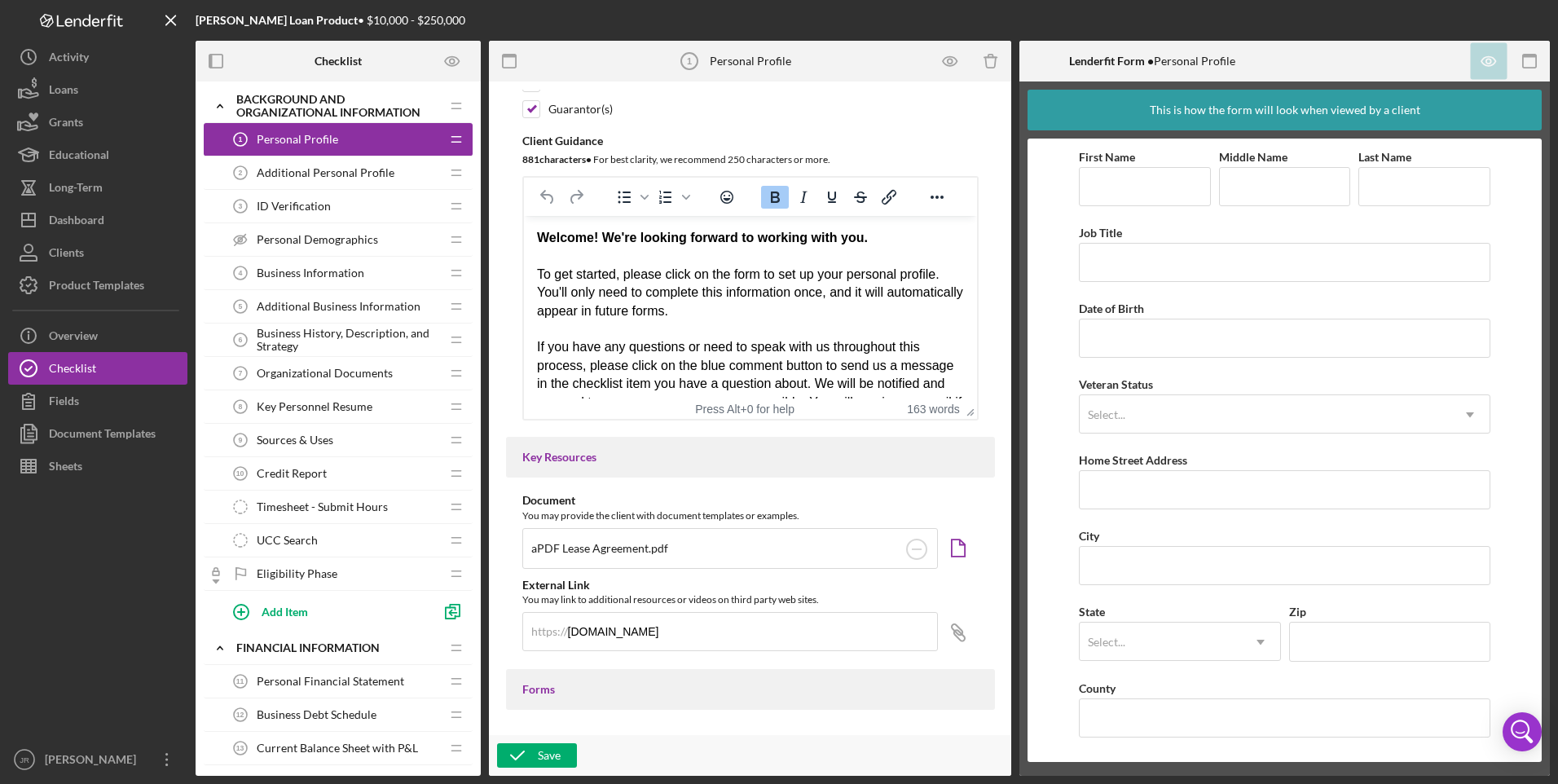
scroll to position [326, 0]
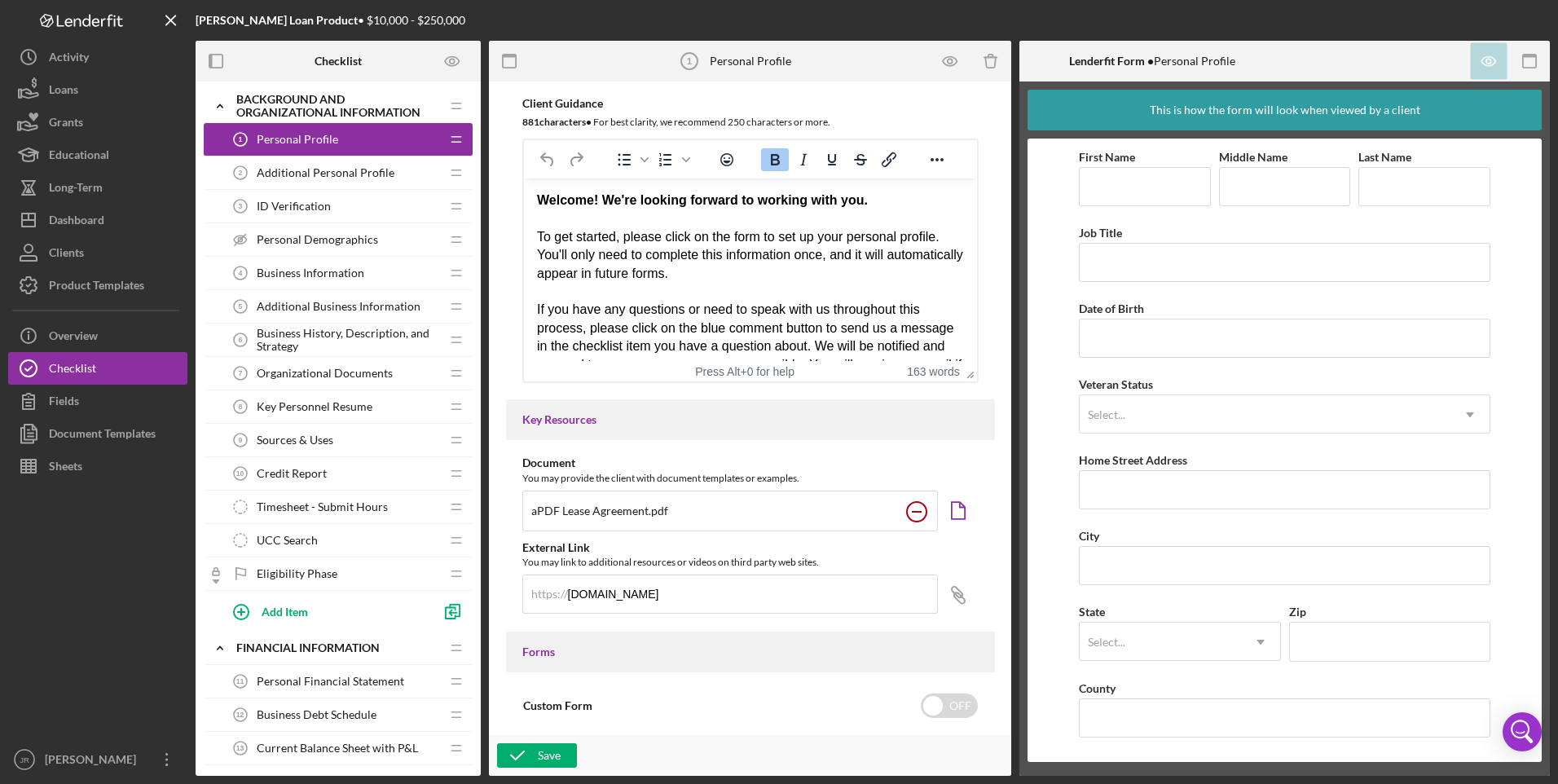
click at [917, 510] on circle at bounding box center [916, 511] width 19 height 19
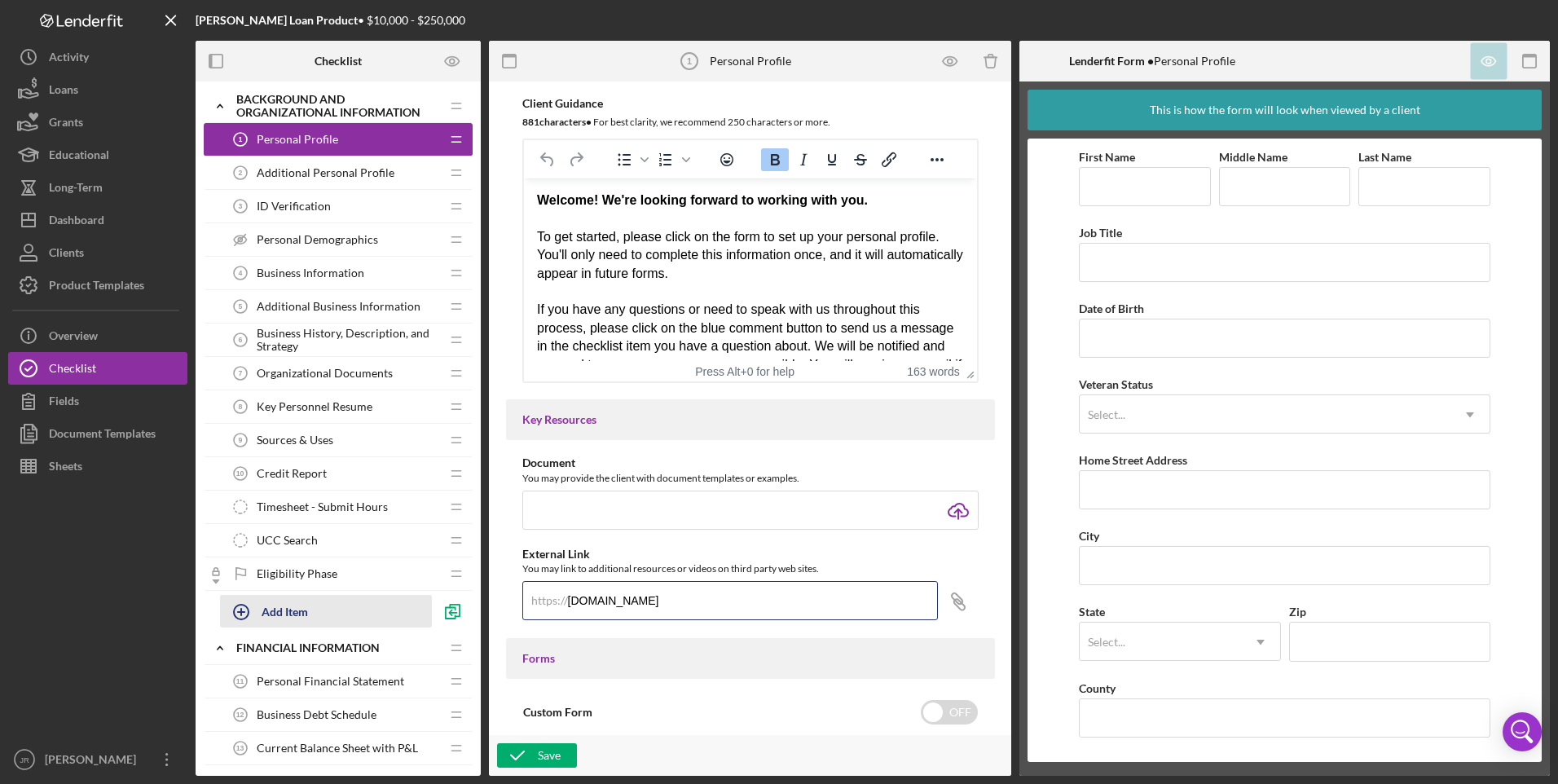
drag, startPoint x: 895, startPoint y: 599, endPoint x: 351, endPoint y: 596, distance: 544.0
click at [351, 529] on div "Checklist Icon/Expander Background and Organizational Information Icon/Edit Ico…" at bounding box center [872, 408] width 1354 height 735
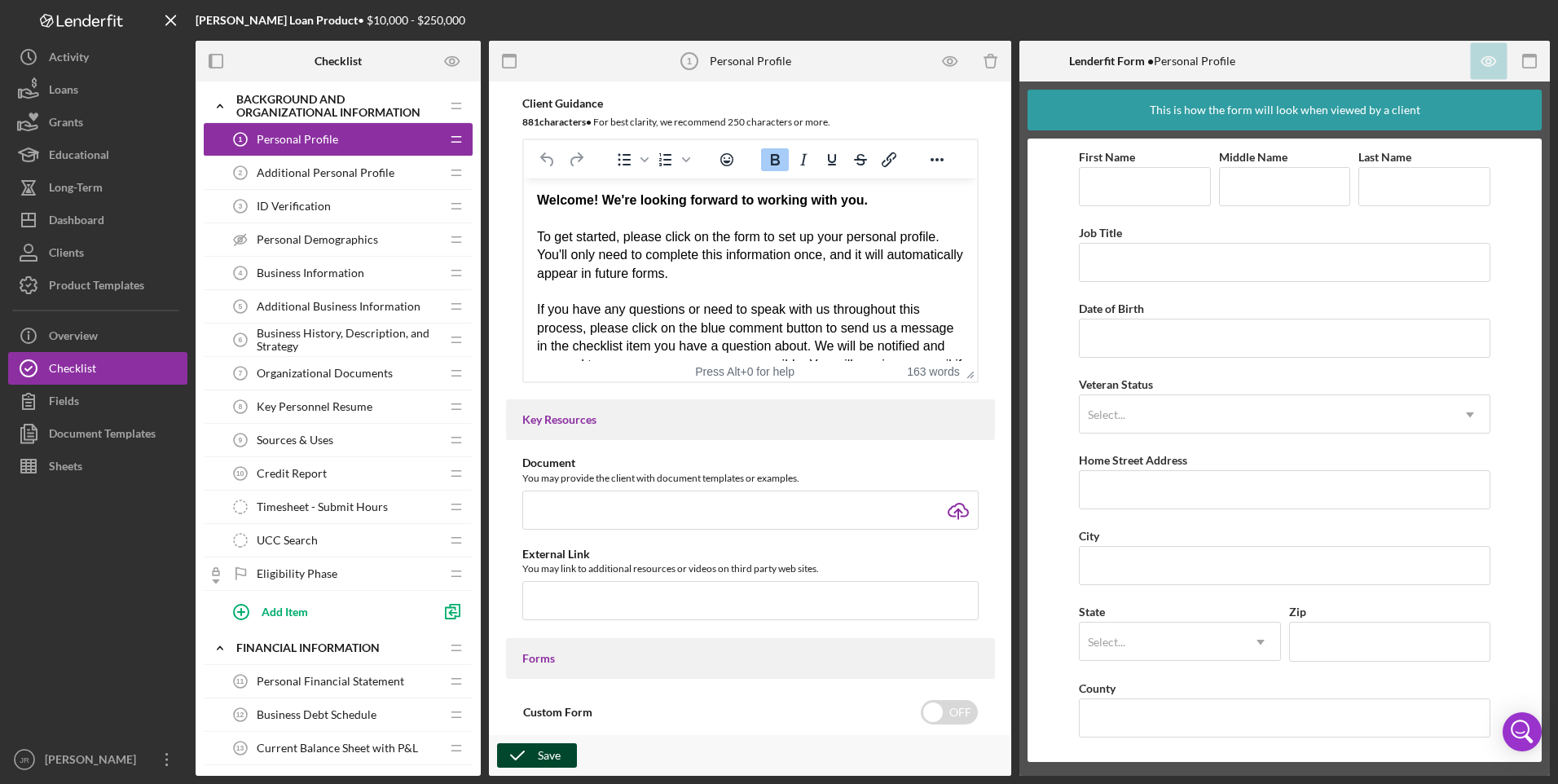
click at [552, 529] on div "Save" at bounding box center [549, 755] width 23 height 25
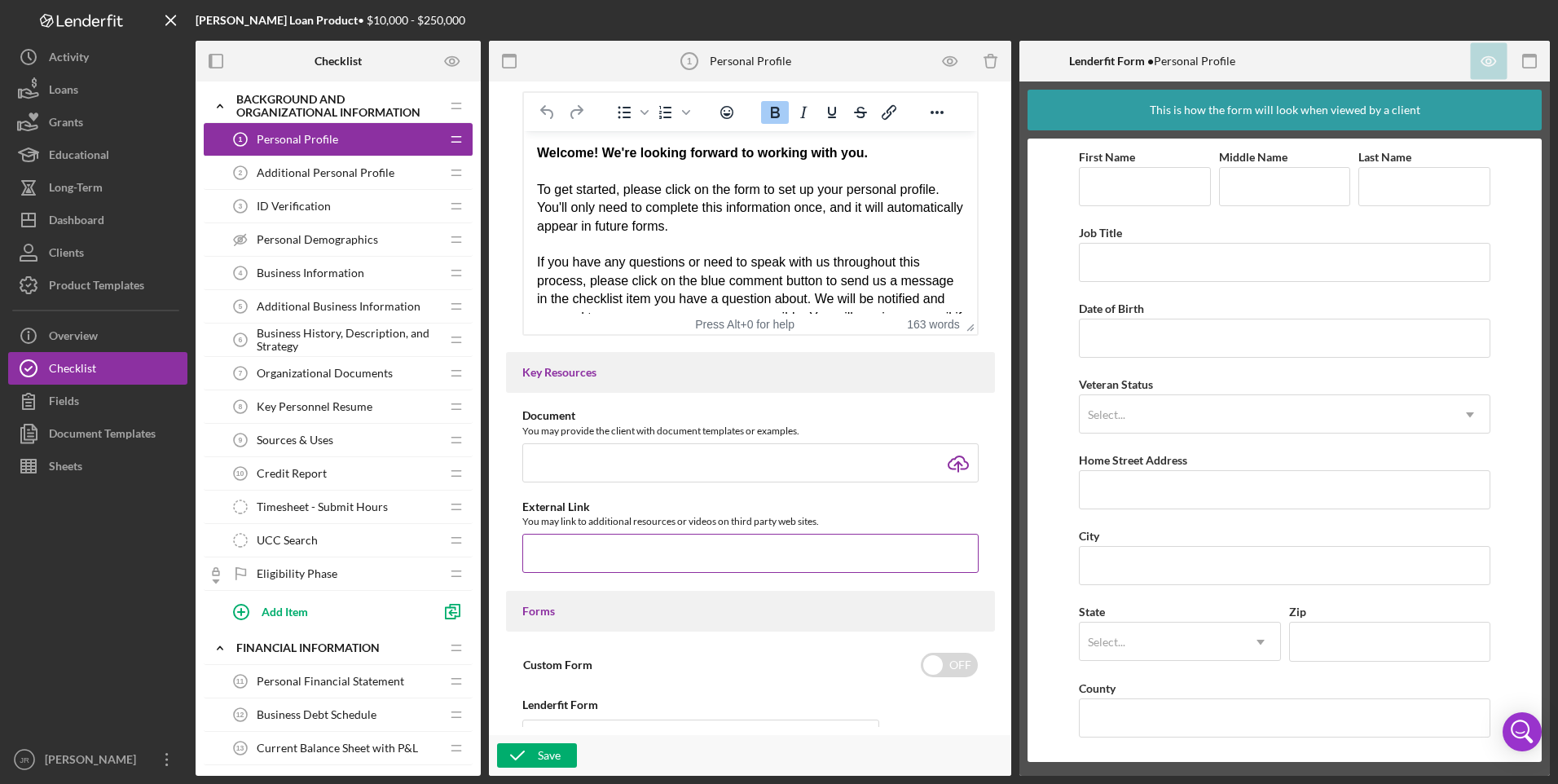
scroll to position [408, 0]
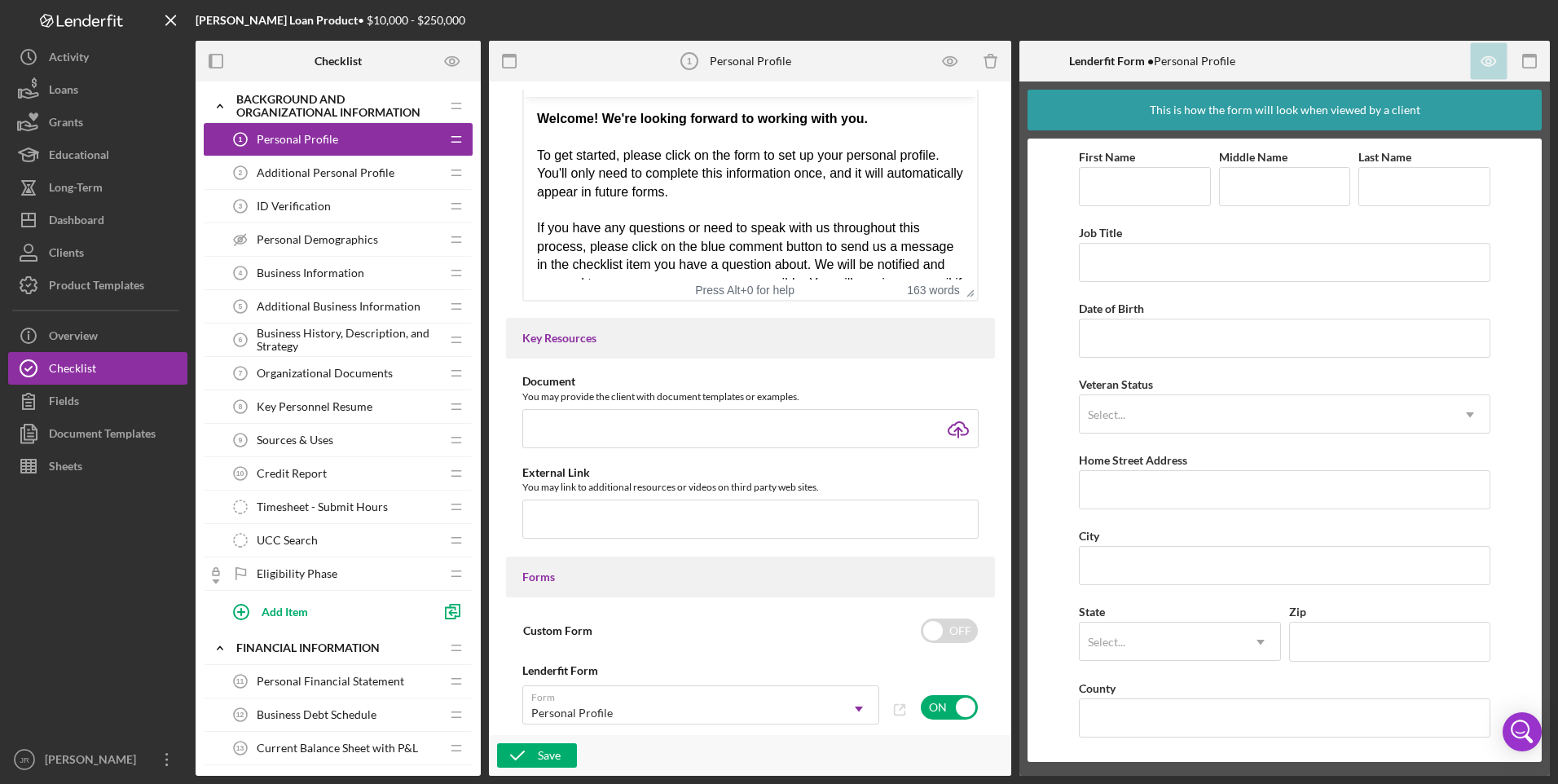
click at [305, 174] on span "Additional Personal Profile" at bounding box center [326, 173] width 138 height 13
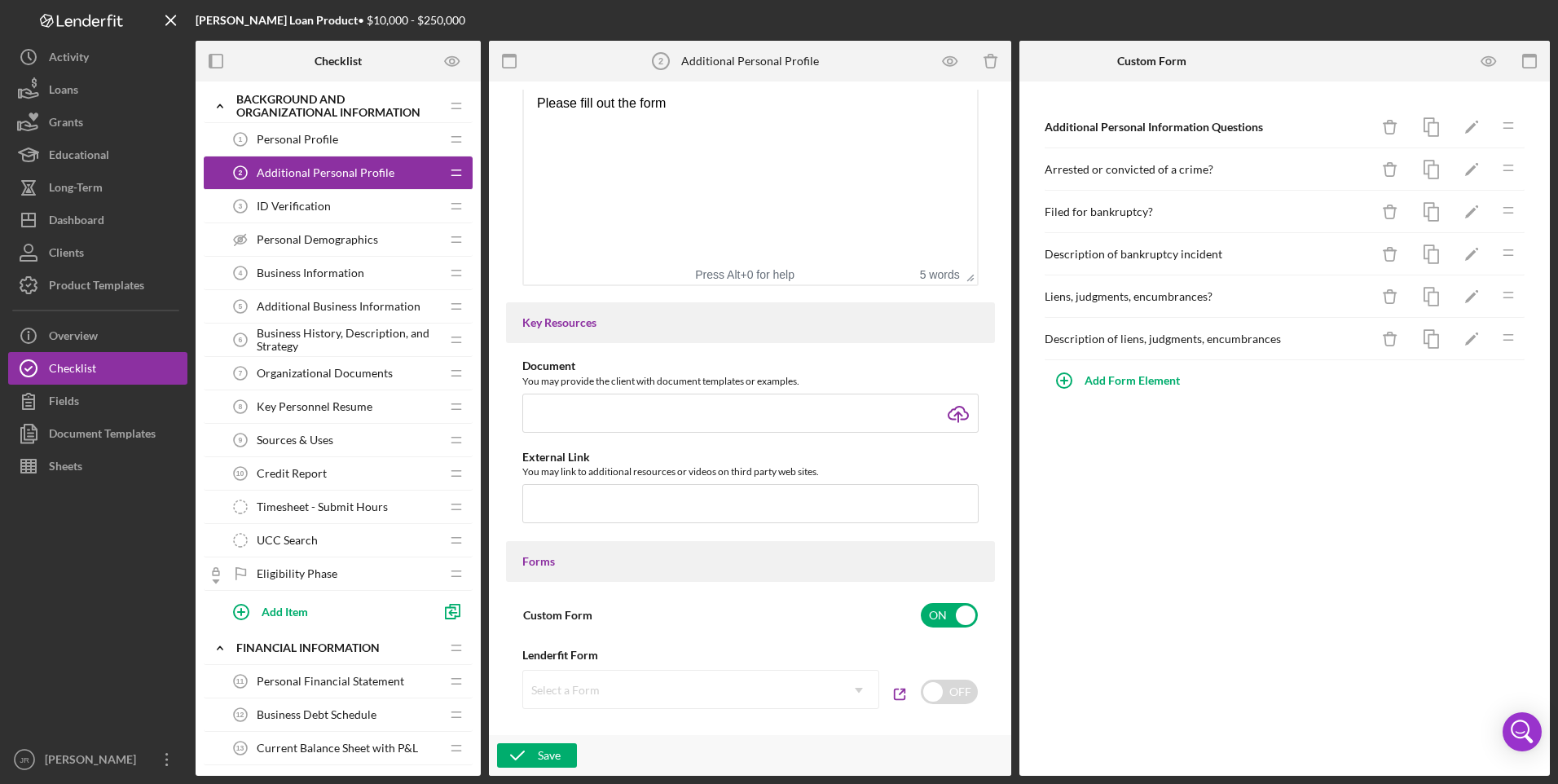
scroll to position [489, 0]
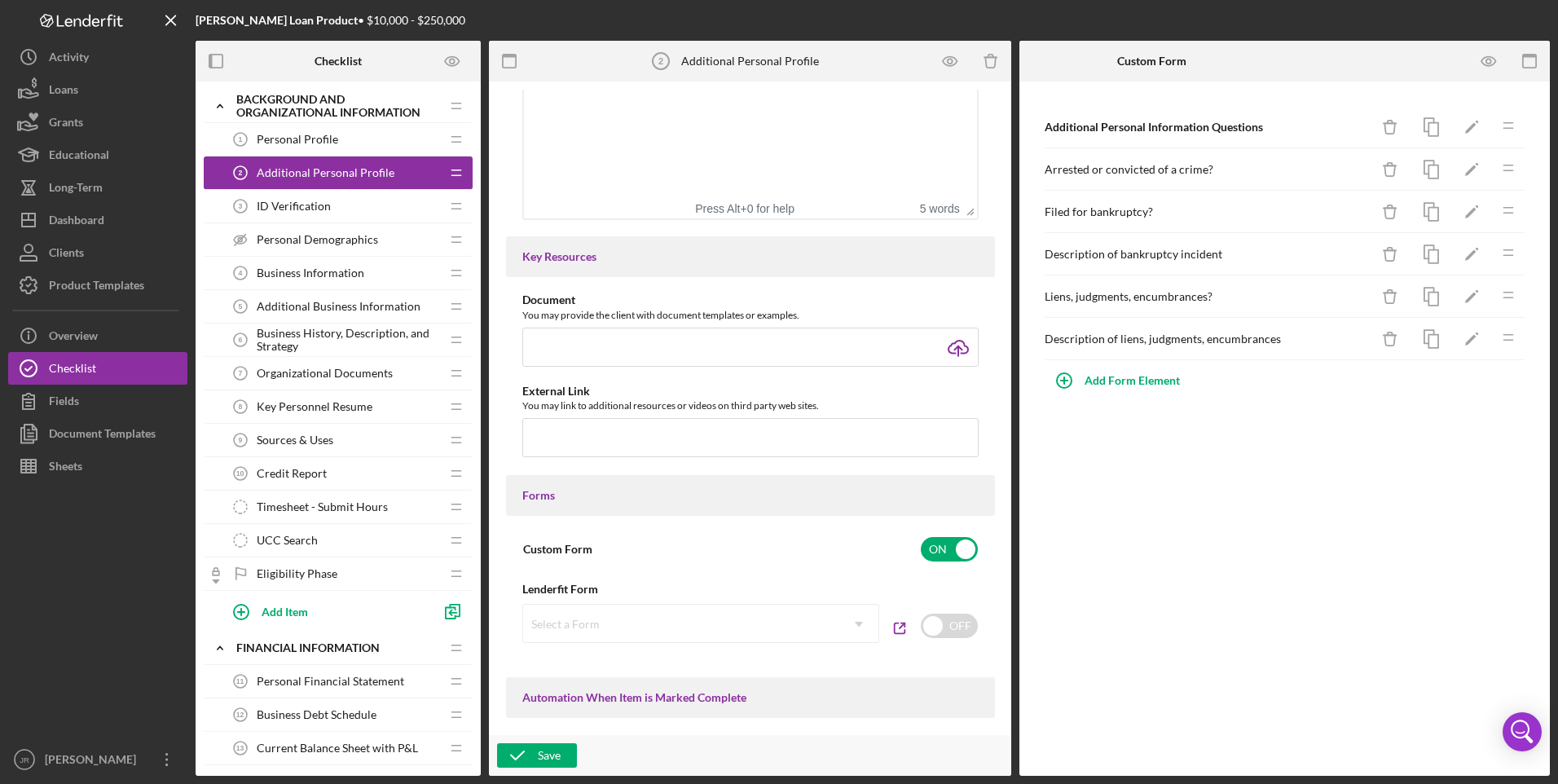
click at [306, 212] on span "ID Verification" at bounding box center [294, 206] width 74 height 13
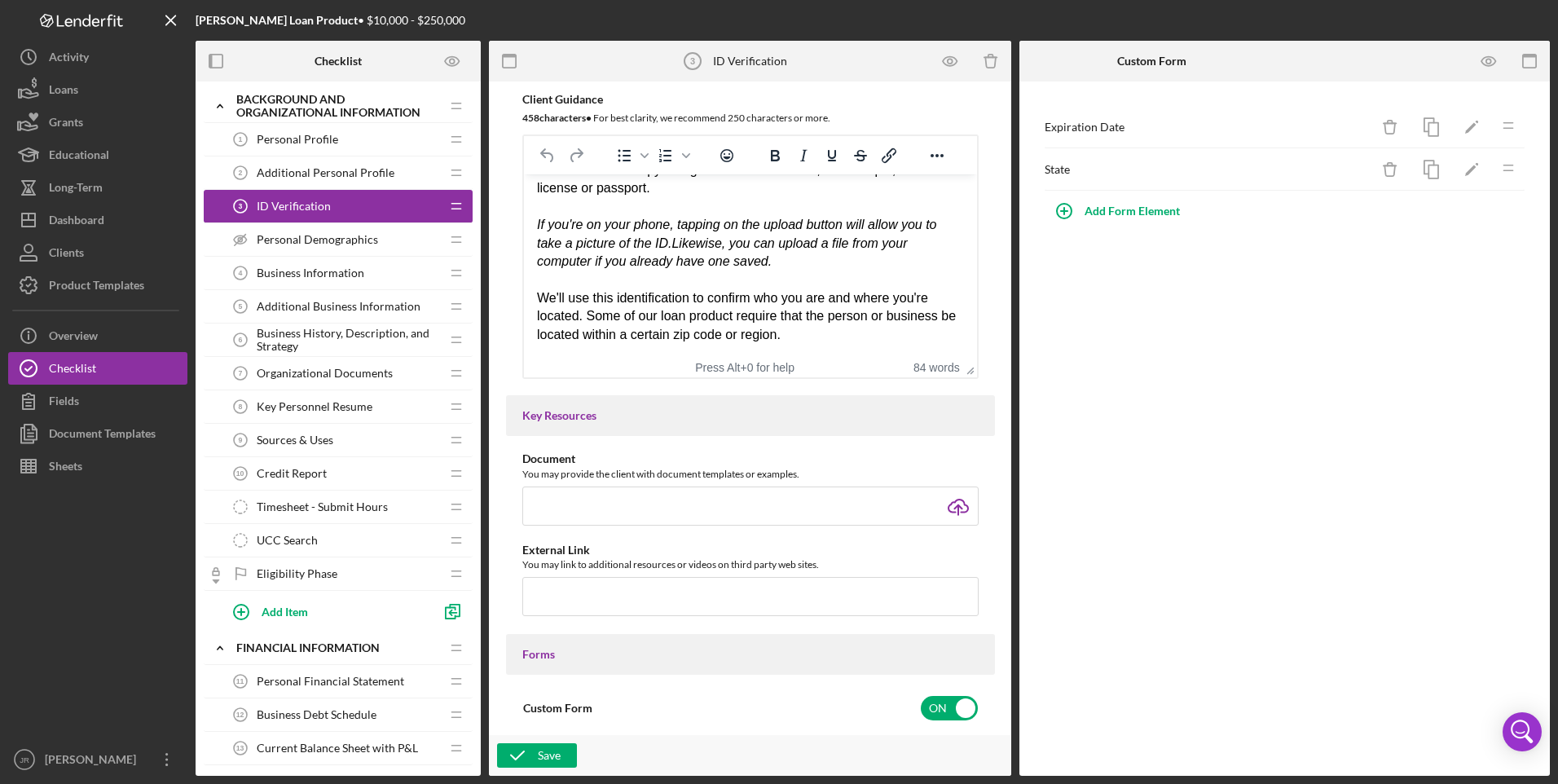
scroll to position [408, 0]
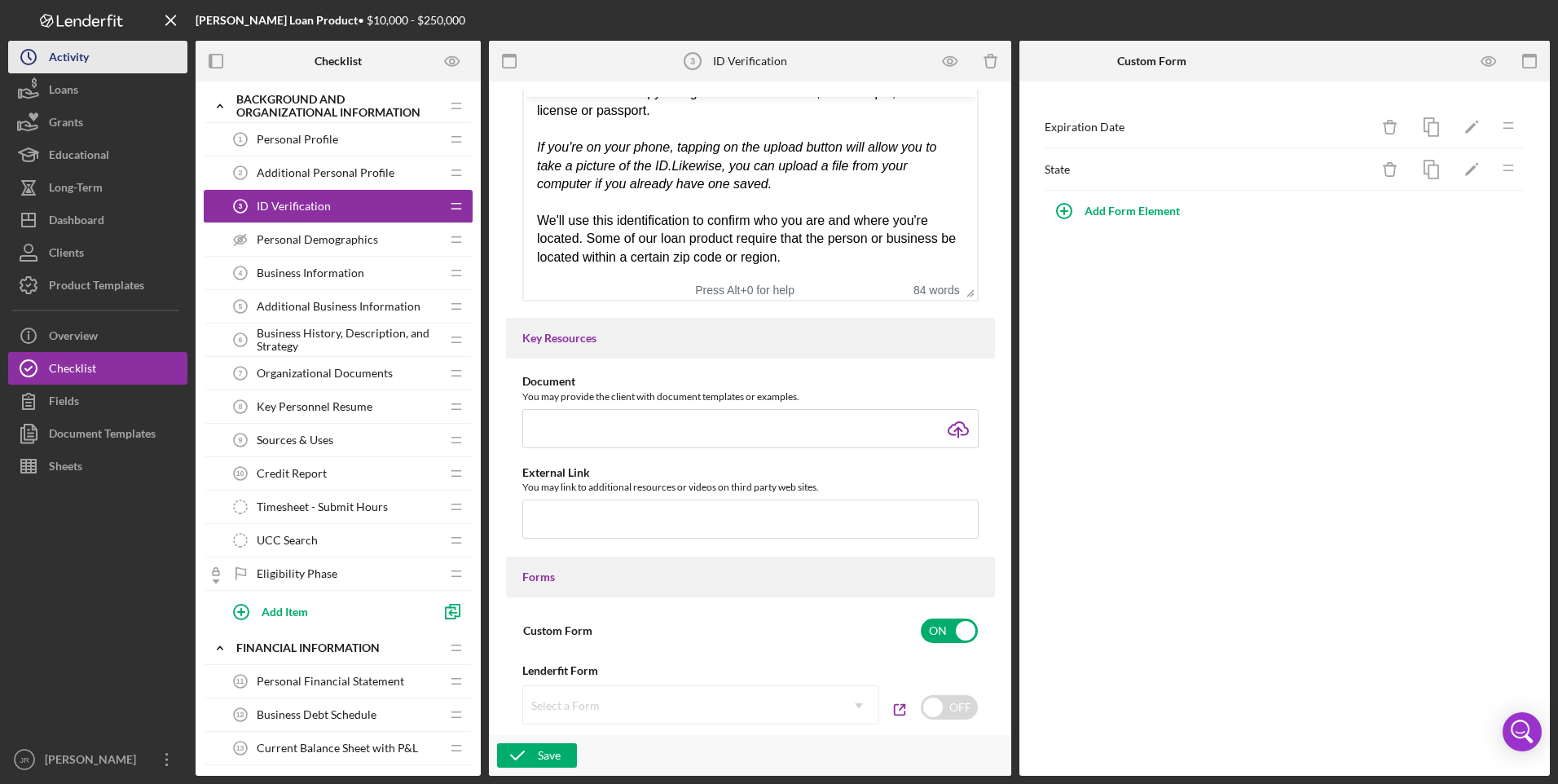
click at [90, 57] on button "Icon/History Activity" at bounding box center [97, 57] width 179 height 33
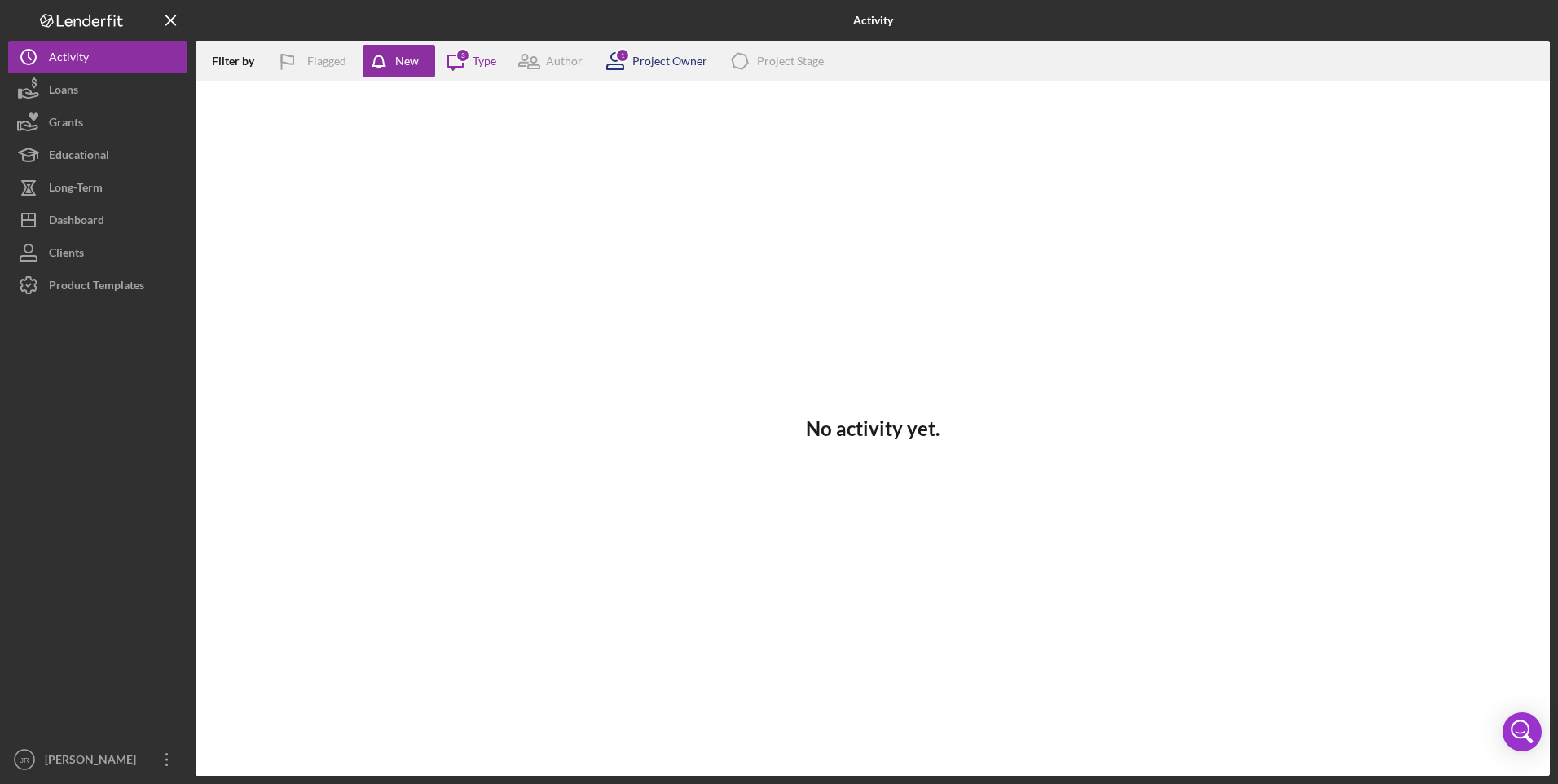
click at [646, 67] on div "Project Owner" at bounding box center [670, 61] width 75 height 13
click at [472, 62] on icon "Icon/Message" at bounding box center [455, 61] width 40 height 40
click at [95, 89] on button "Loans" at bounding box center [97, 90] width 179 height 33
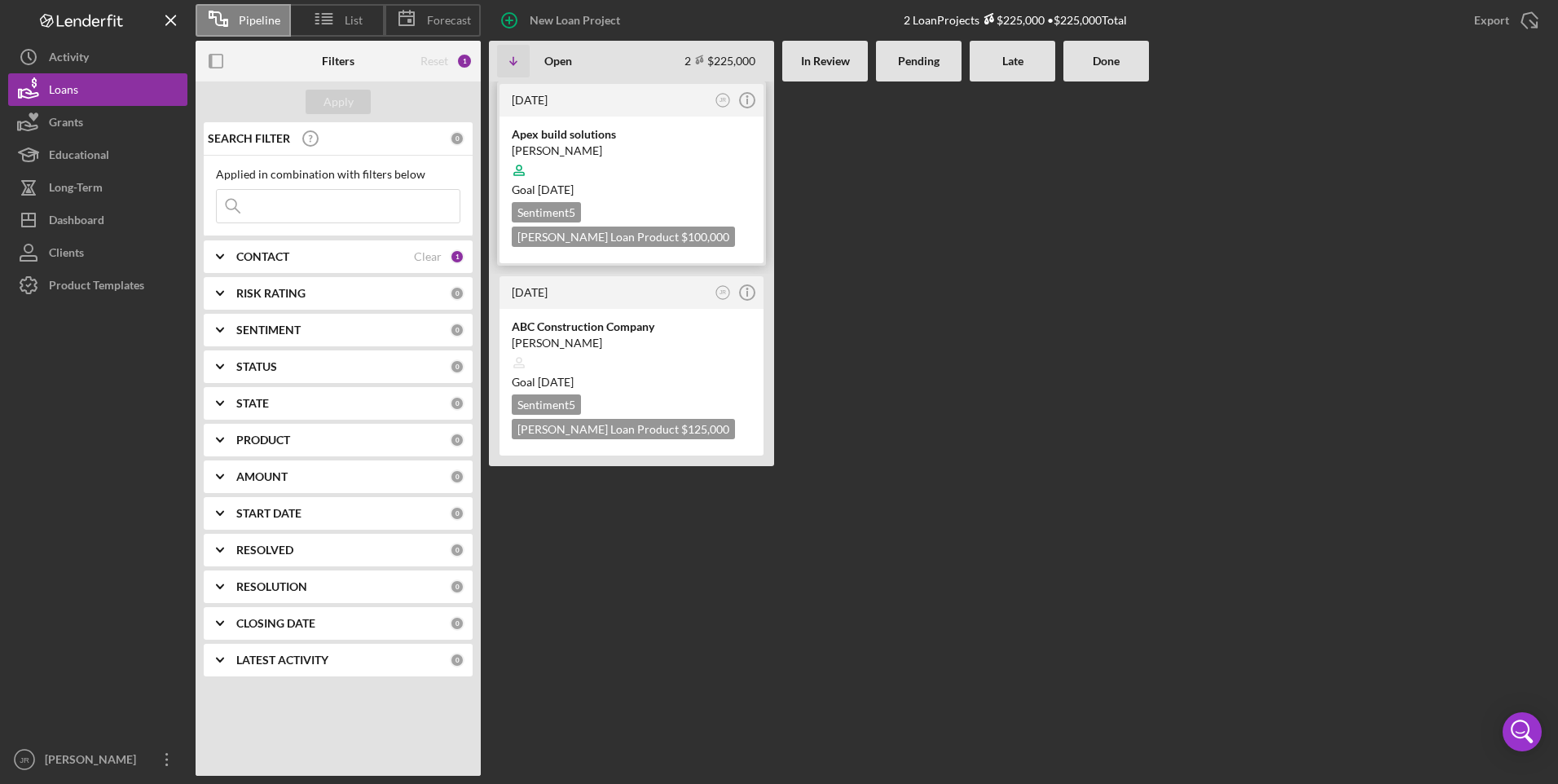
click at [609, 146] on div "[PERSON_NAME]" at bounding box center [631, 151] width 240 height 17
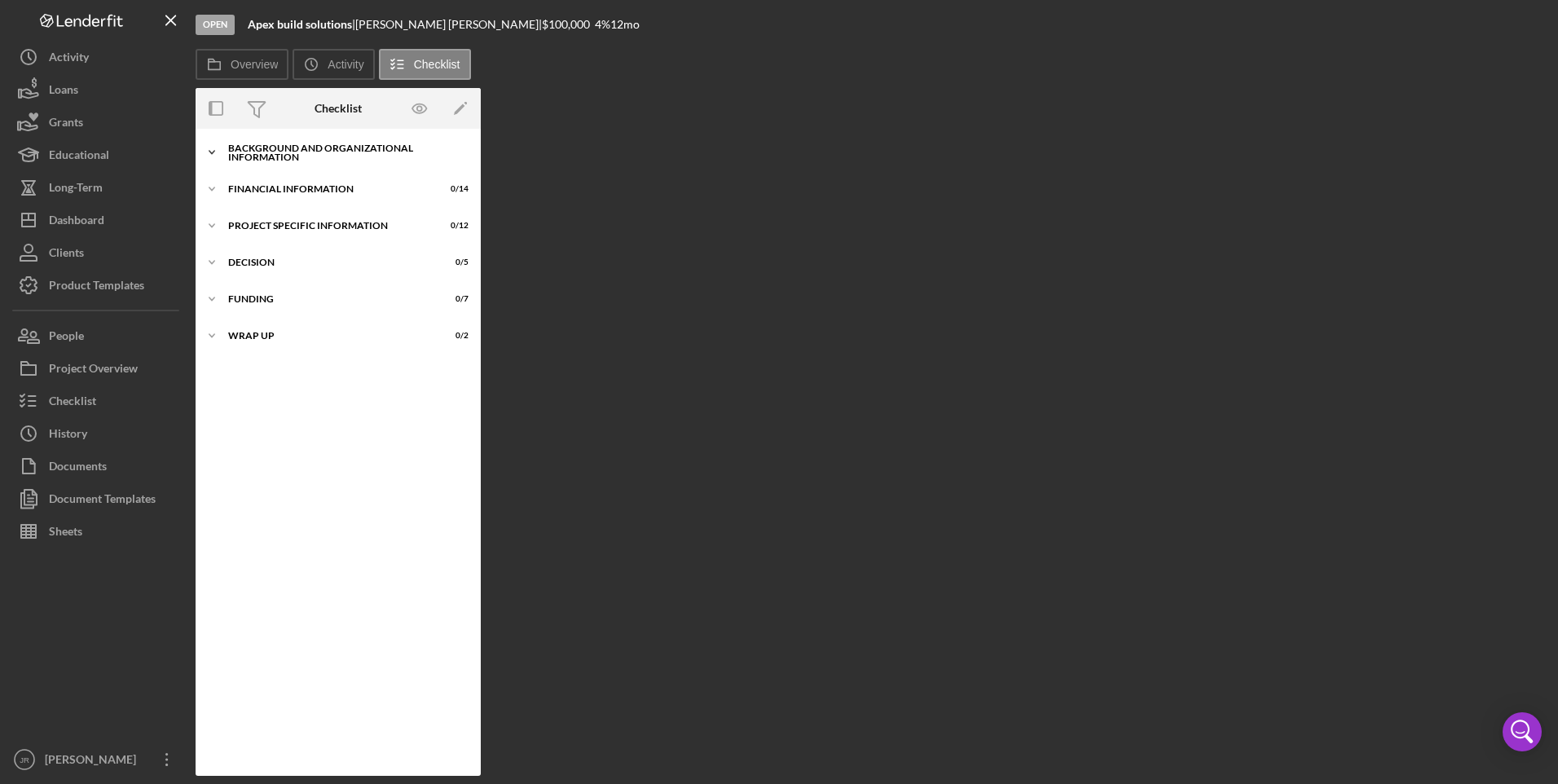
click at [347, 148] on div "Background and Organizational Information" at bounding box center [344, 152] width 232 height 18
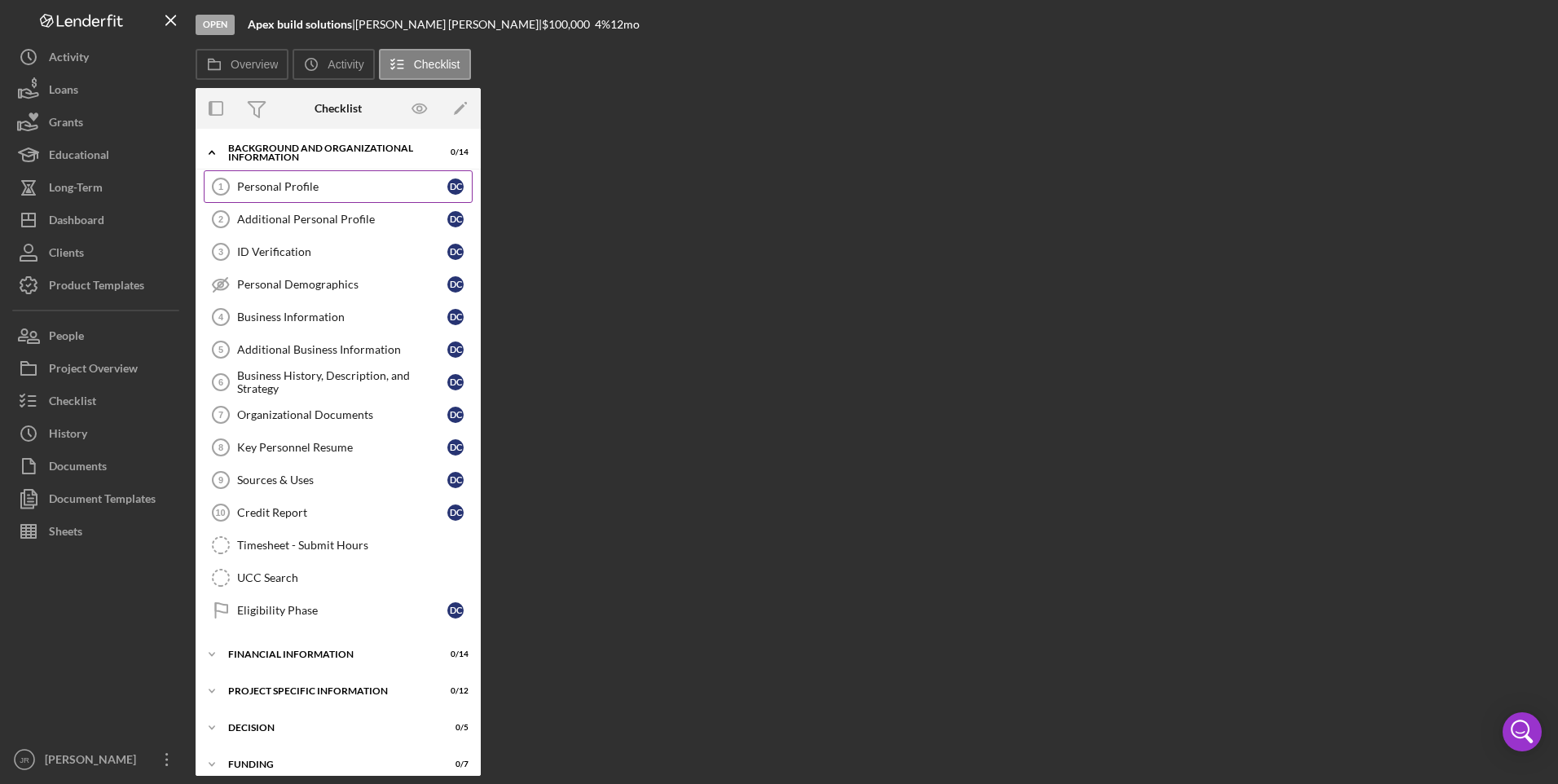
click at [300, 198] on link "Personal Profile 1 Personal Profile D C" at bounding box center [338, 187] width 269 height 33
